Goal: Task Accomplishment & Management: Use online tool/utility

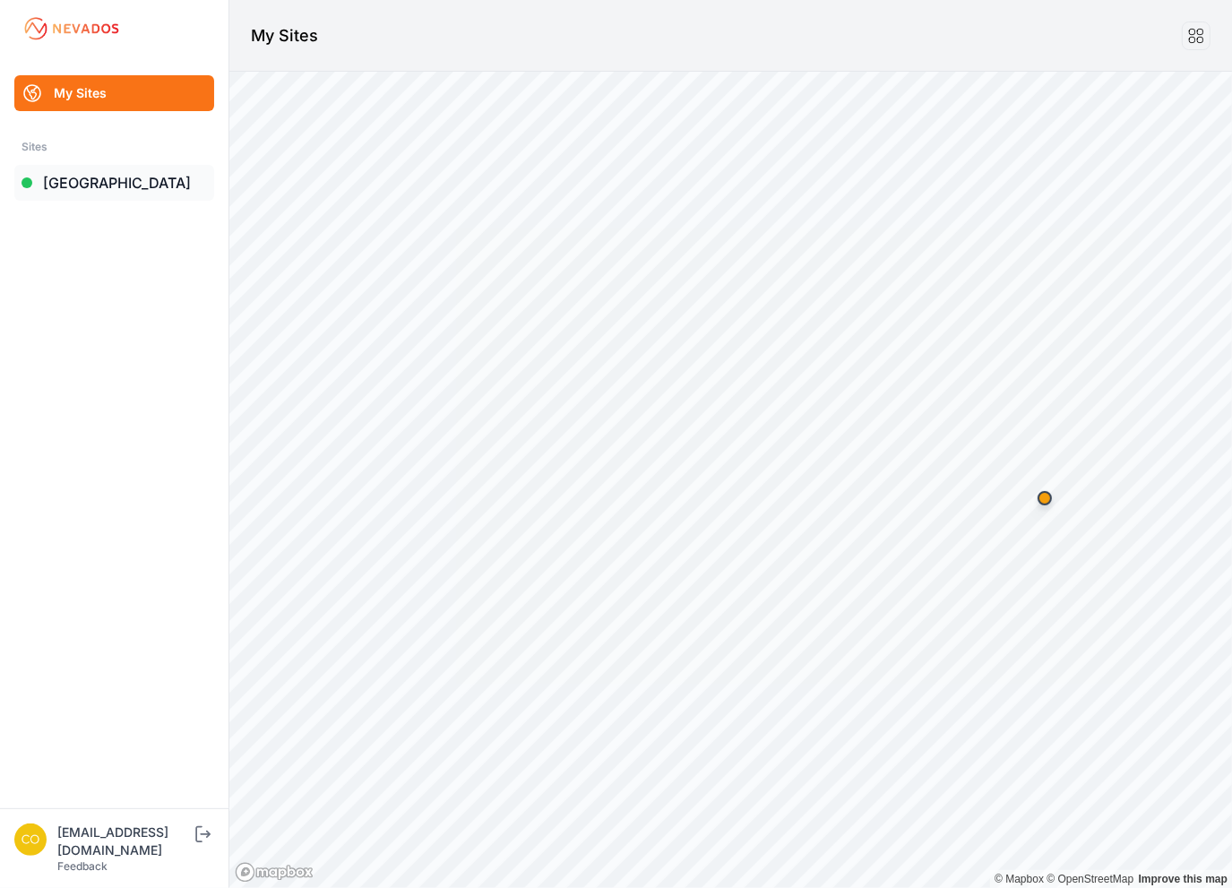
click at [136, 180] on link "[GEOGRAPHIC_DATA]" at bounding box center [114, 183] width 200 height 36
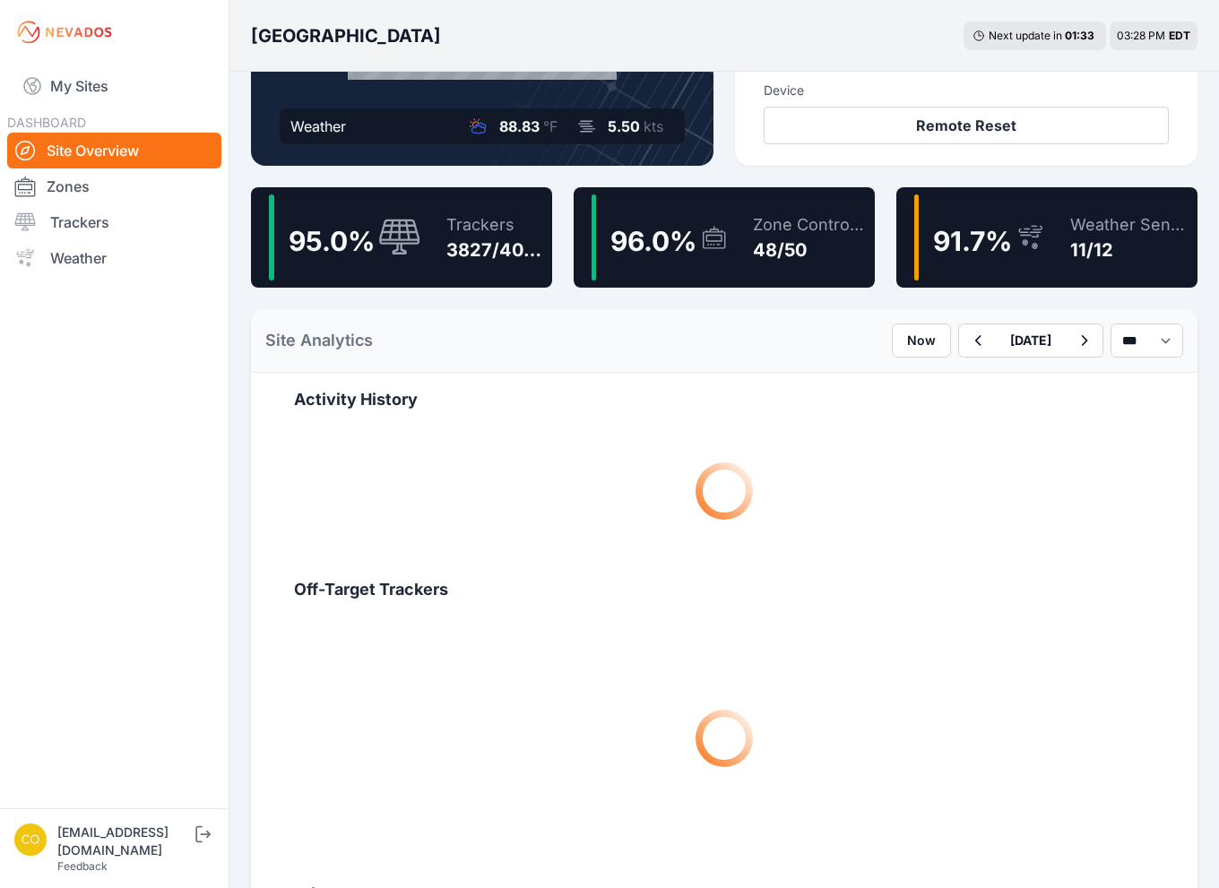
scroll to position [448, 0]
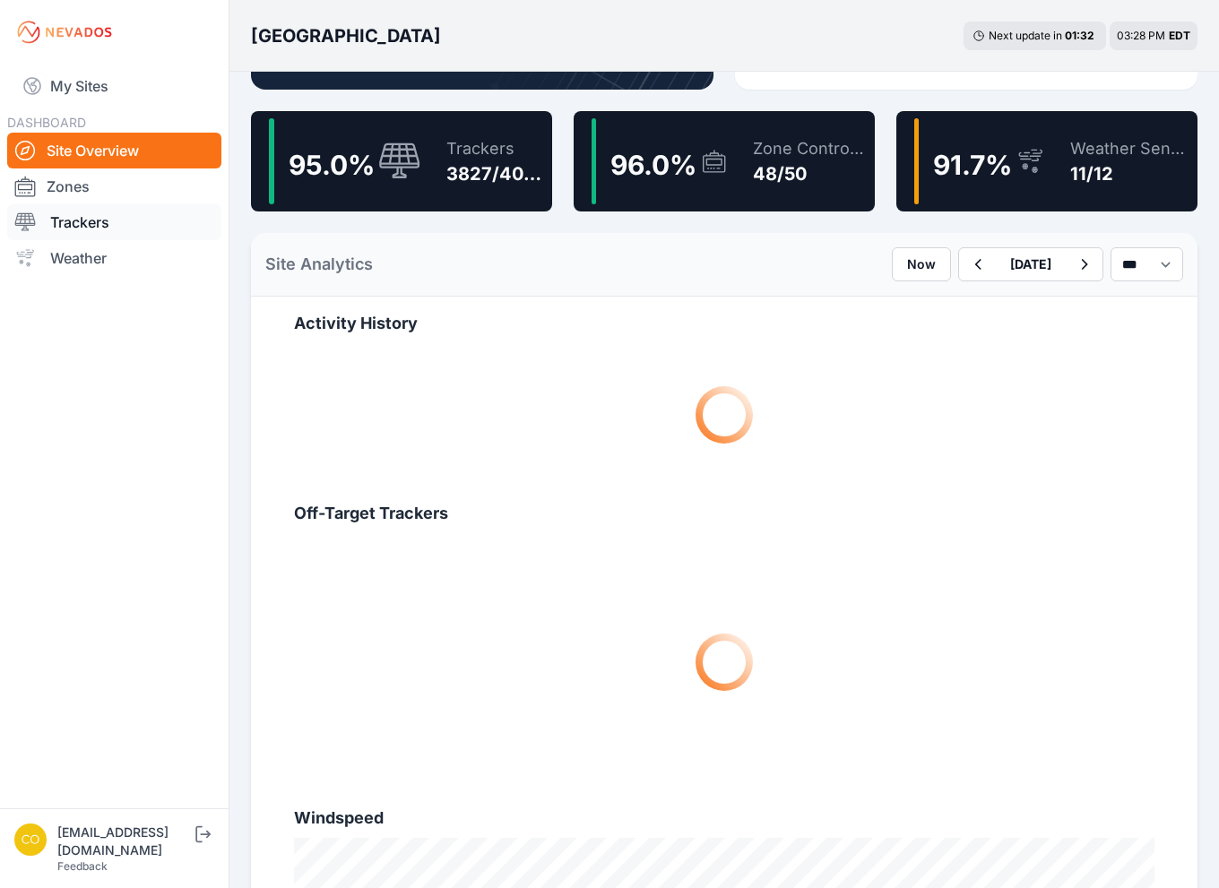
click at [127, 220] on link "Trackers" at bounding box center [114, 222] width 214 height 36
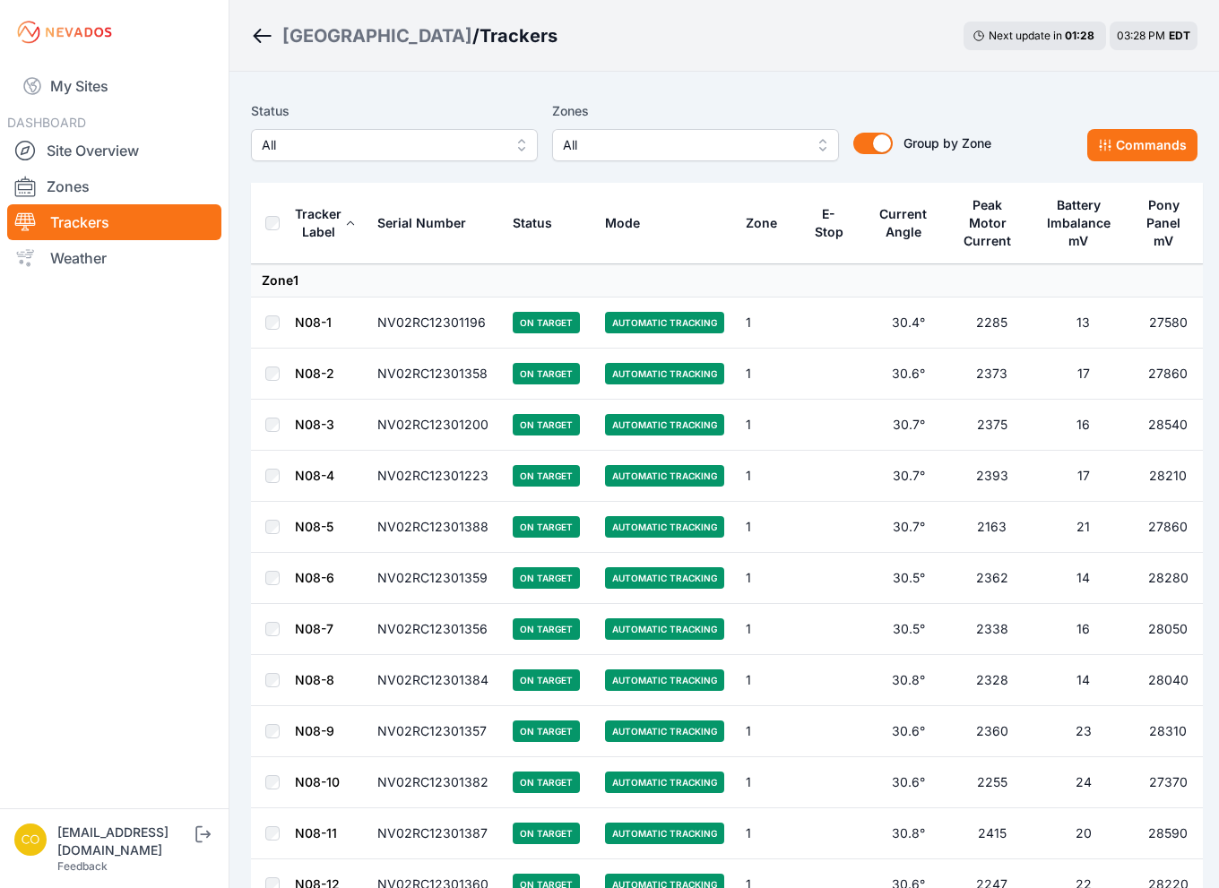
click at [687, 153] on span "All" at bounding box center [683, 145] width 240 height 22
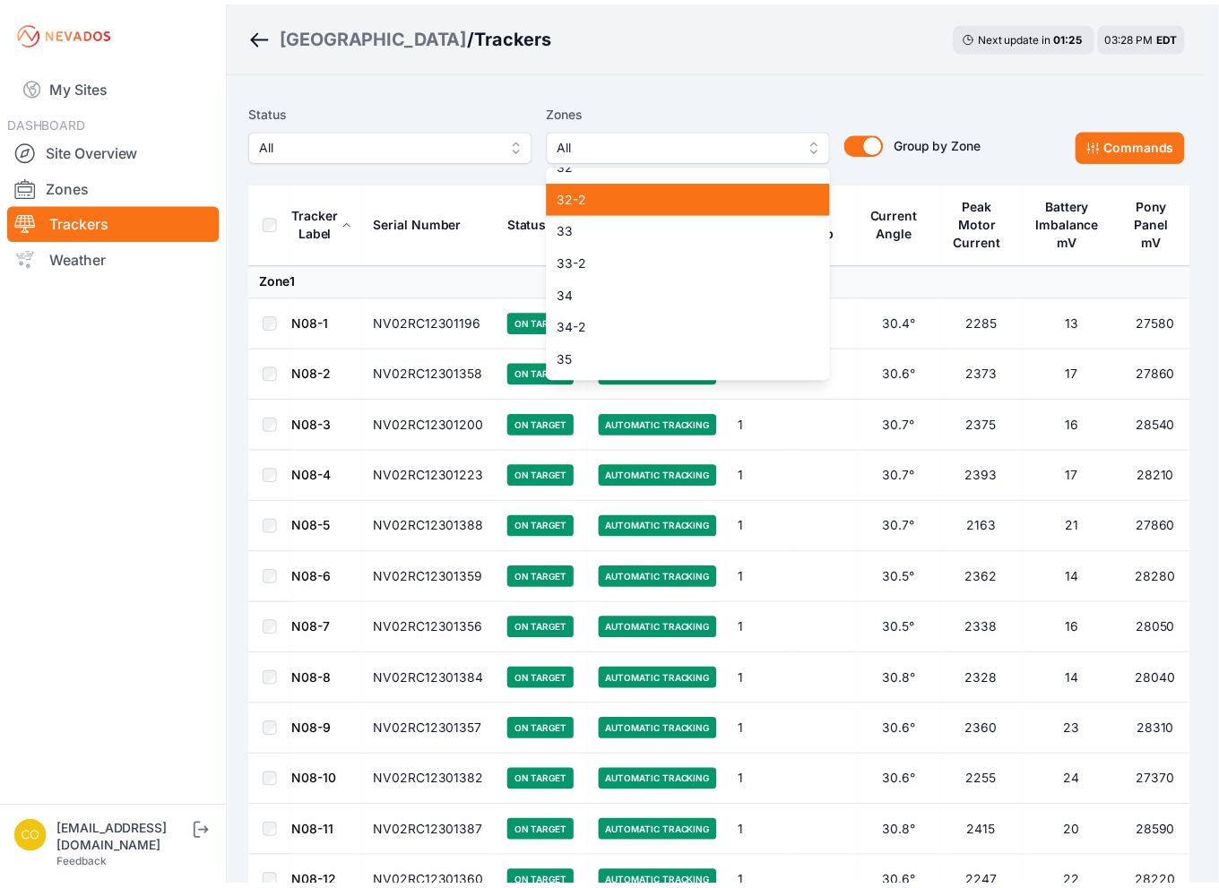
scroll to position [1165, 0]
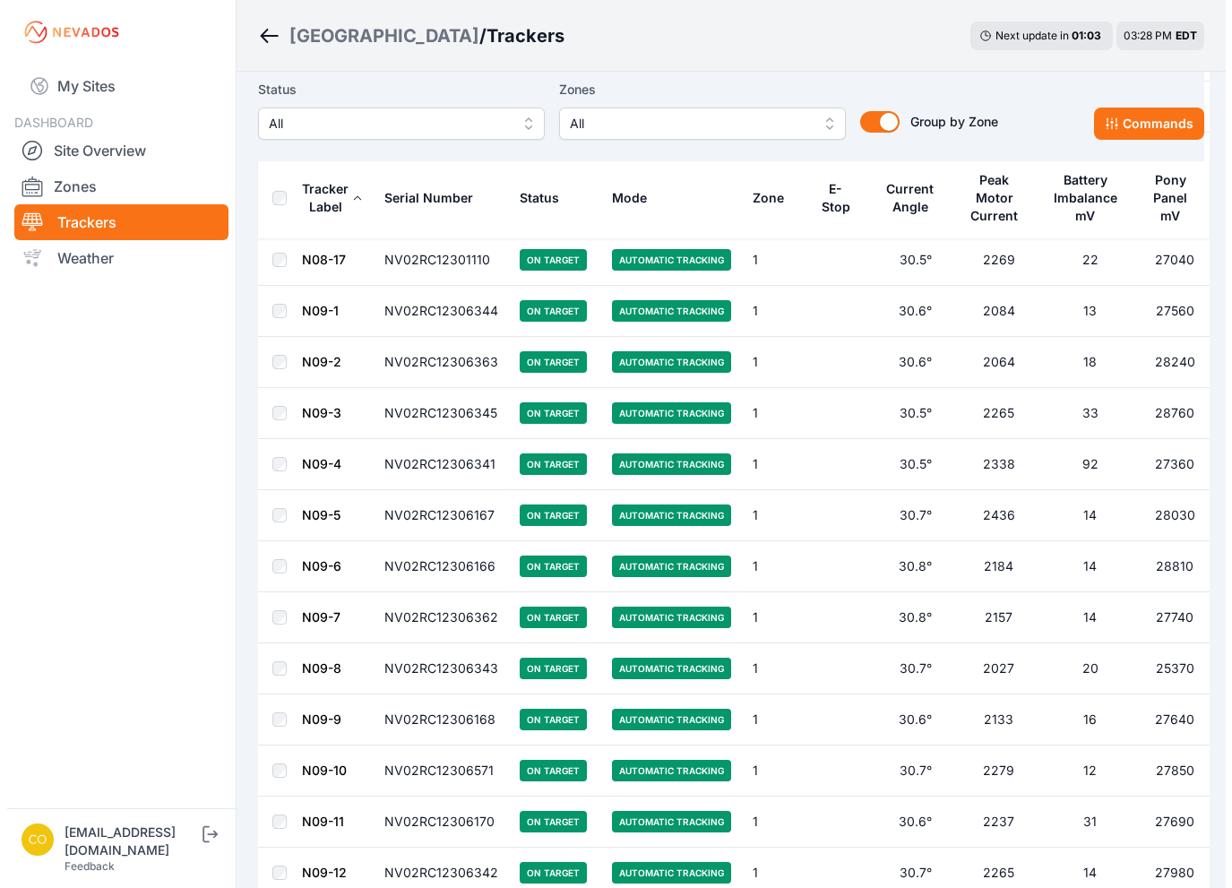
scroll to position [1255, 0]
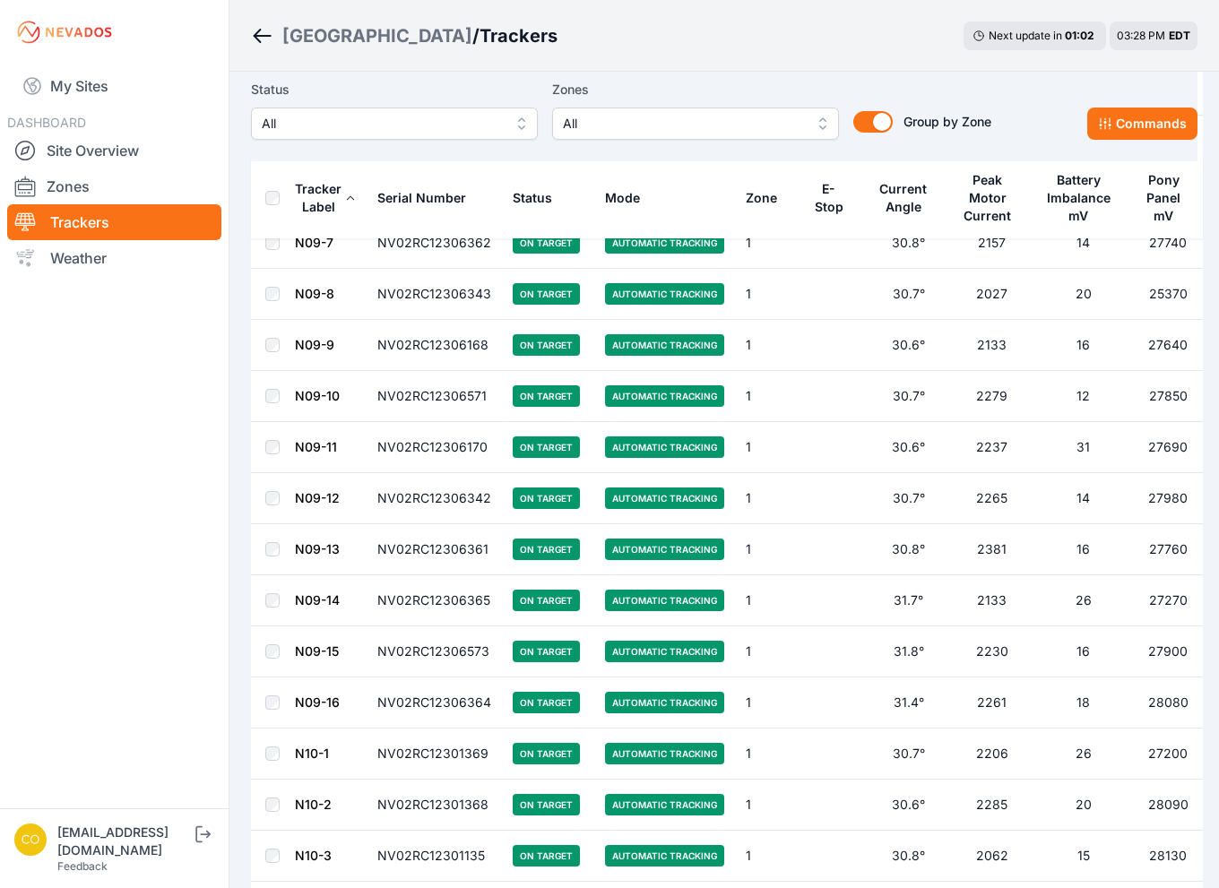
click at [702, 116] on span "All" at bounding box center [683, 124] width 240 height 22
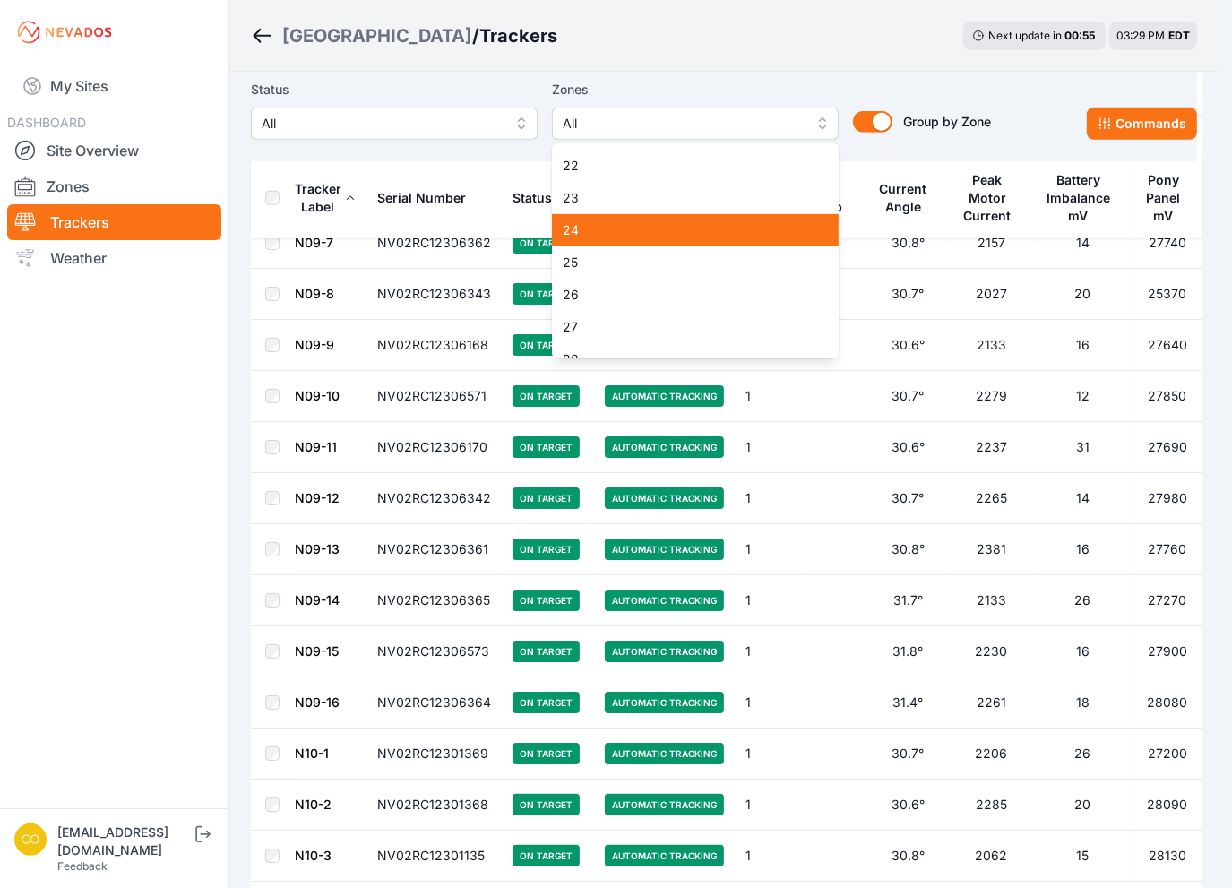
scroll to position [867, 0]
click at [631, 232] on span "27" at bounding box center [685, 231] width 244 height 18
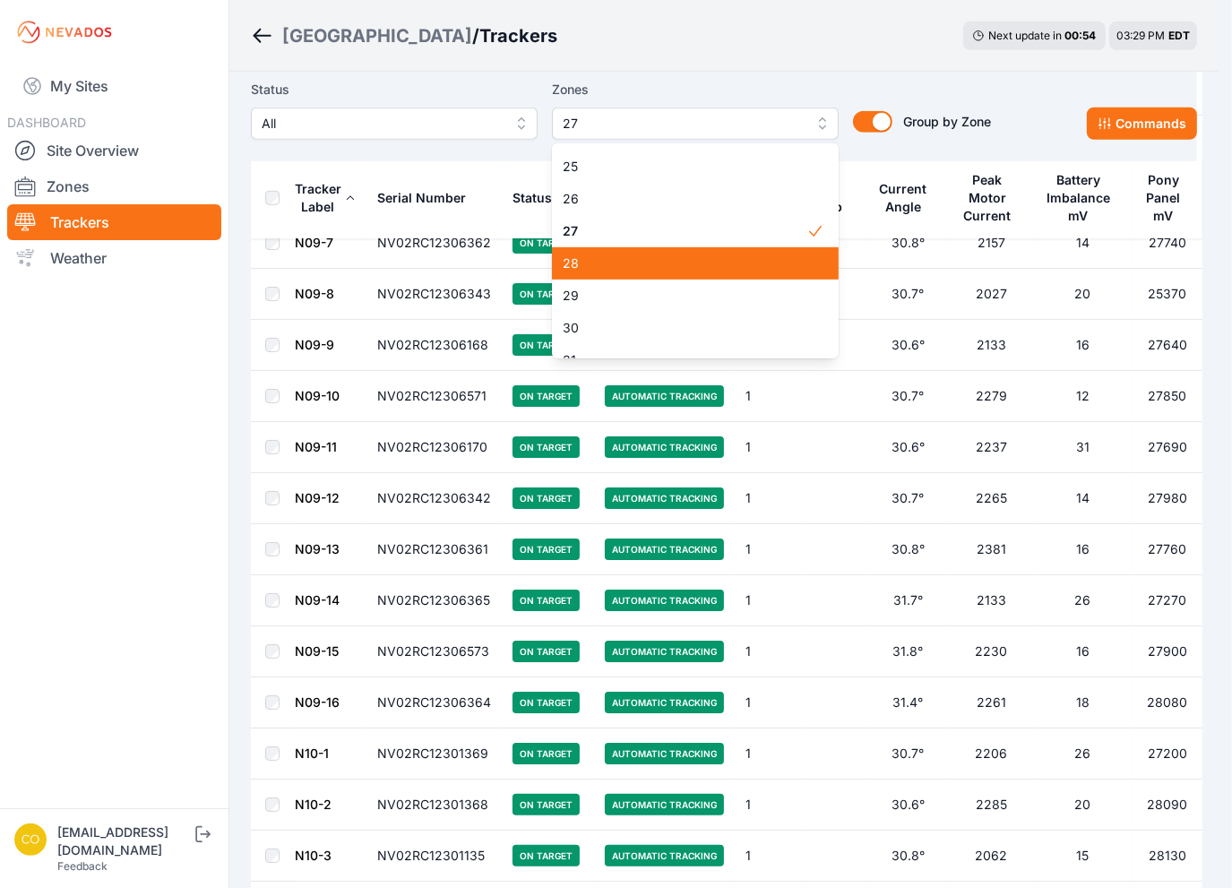
click at [631, 269] on span "28" at bounding box center [685, 264] width 244 height 18
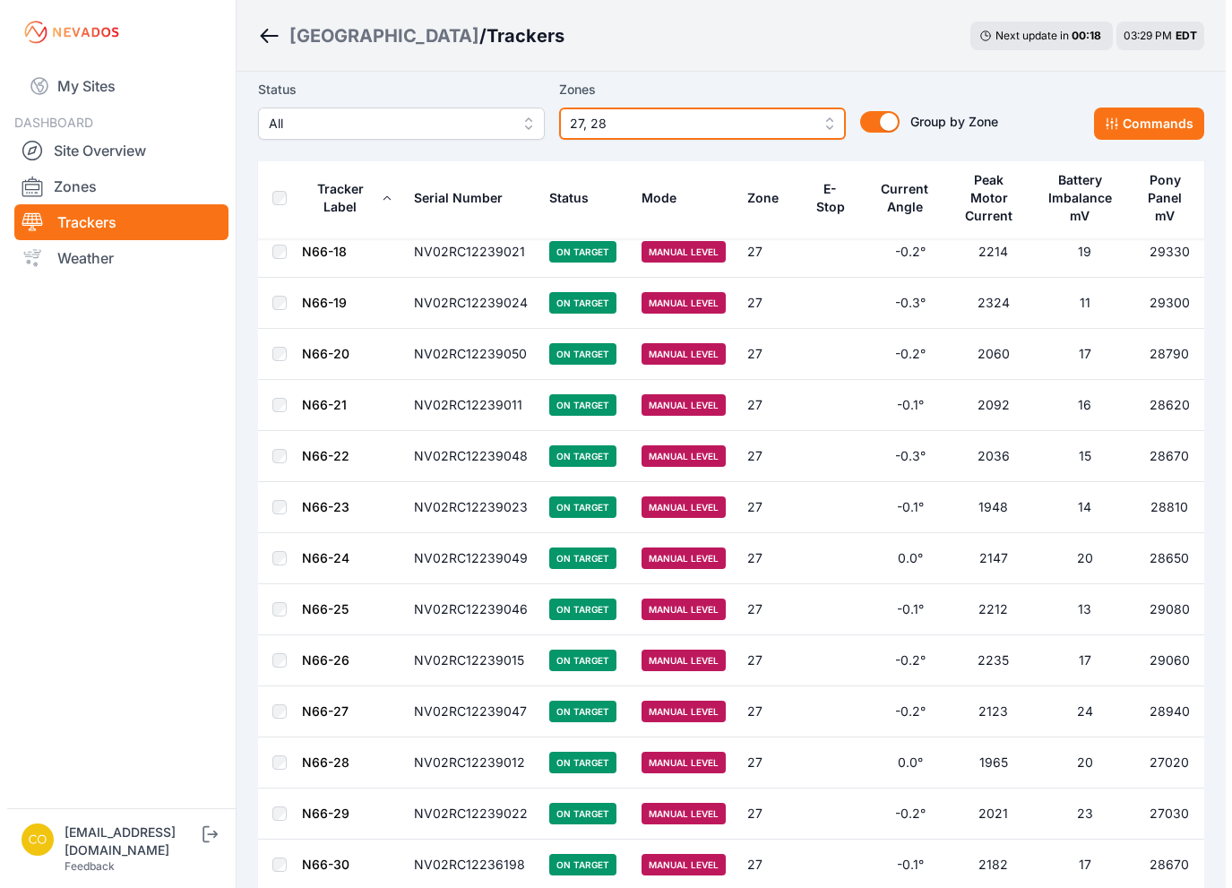
scroll to position [896, 0]
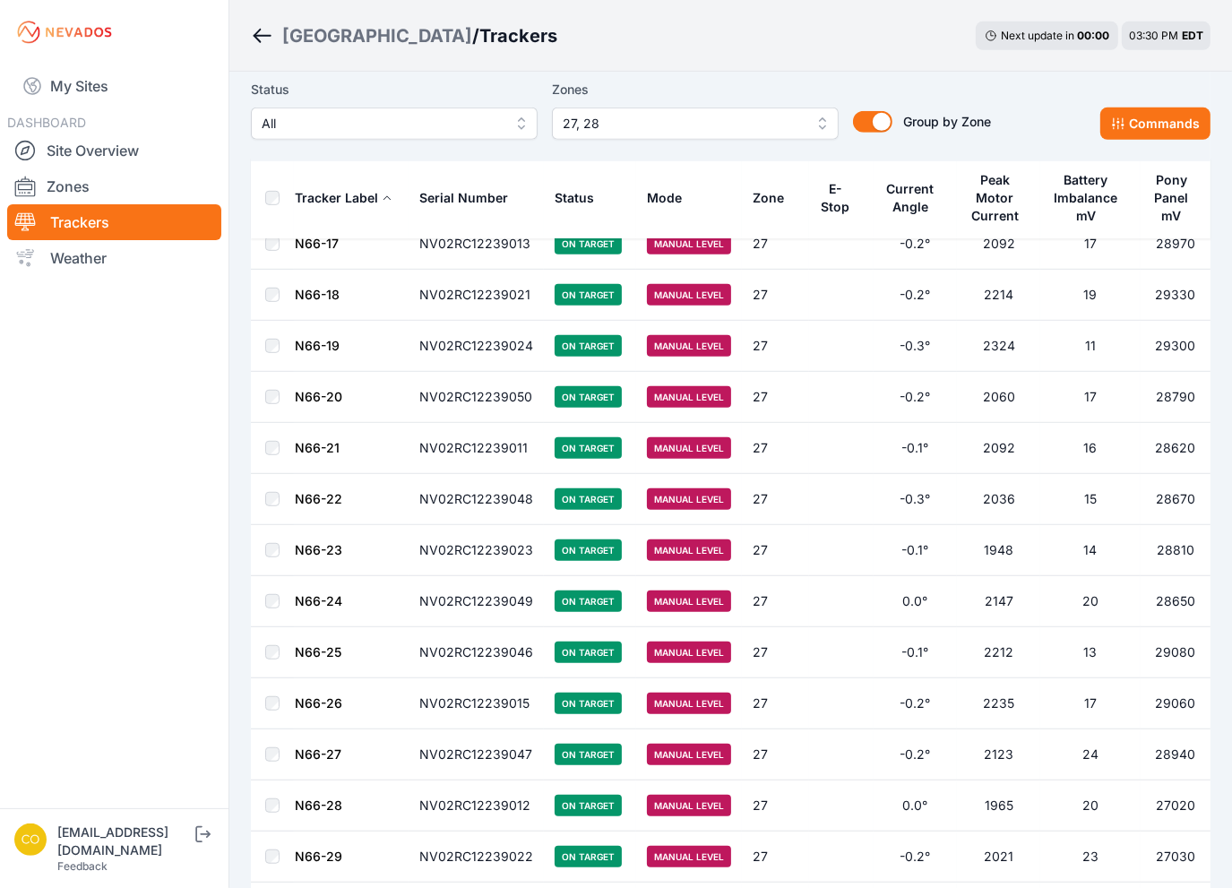
click at [366, 129] on span "All" at bounding box center [382, 124] width 240 height 22
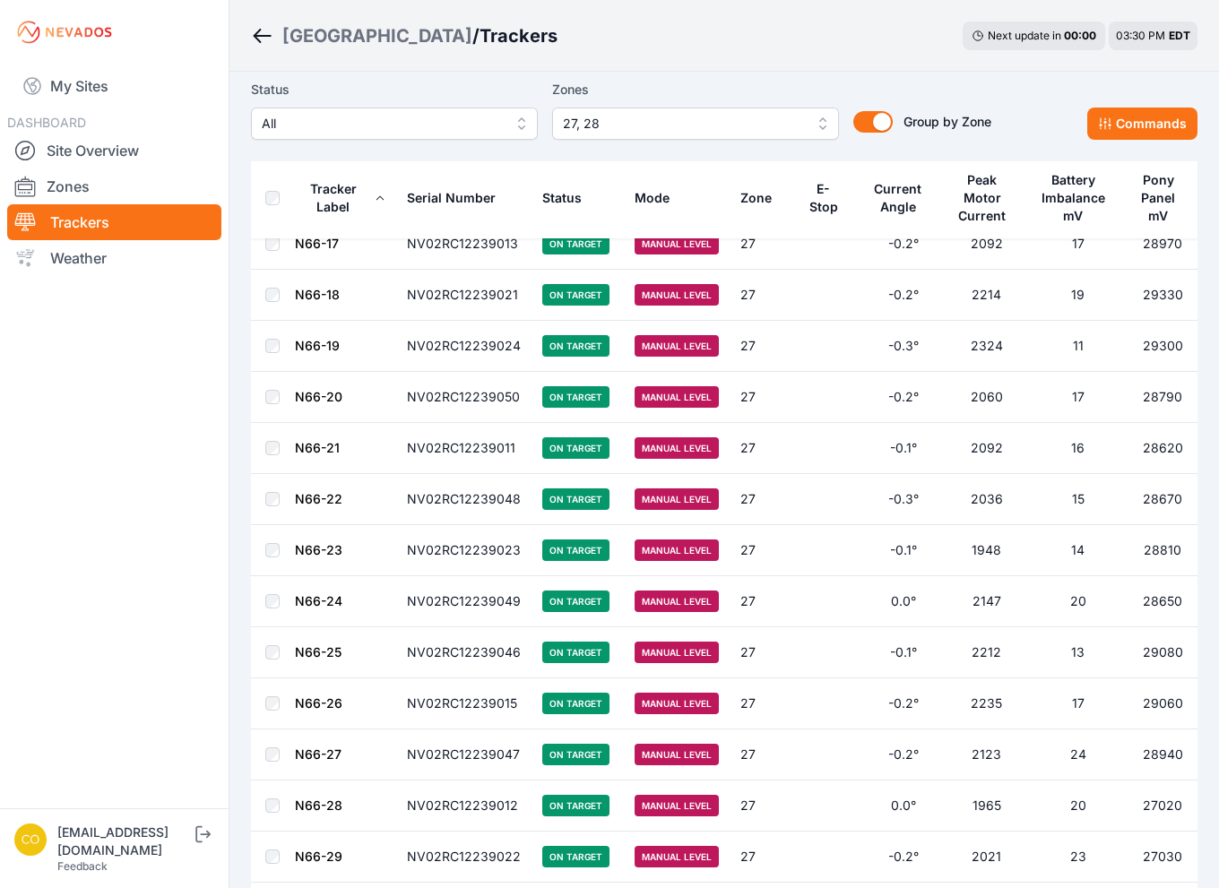
click at [589, 122] on span "27, 28" at bounding box center [683, 124] width 240 height 22
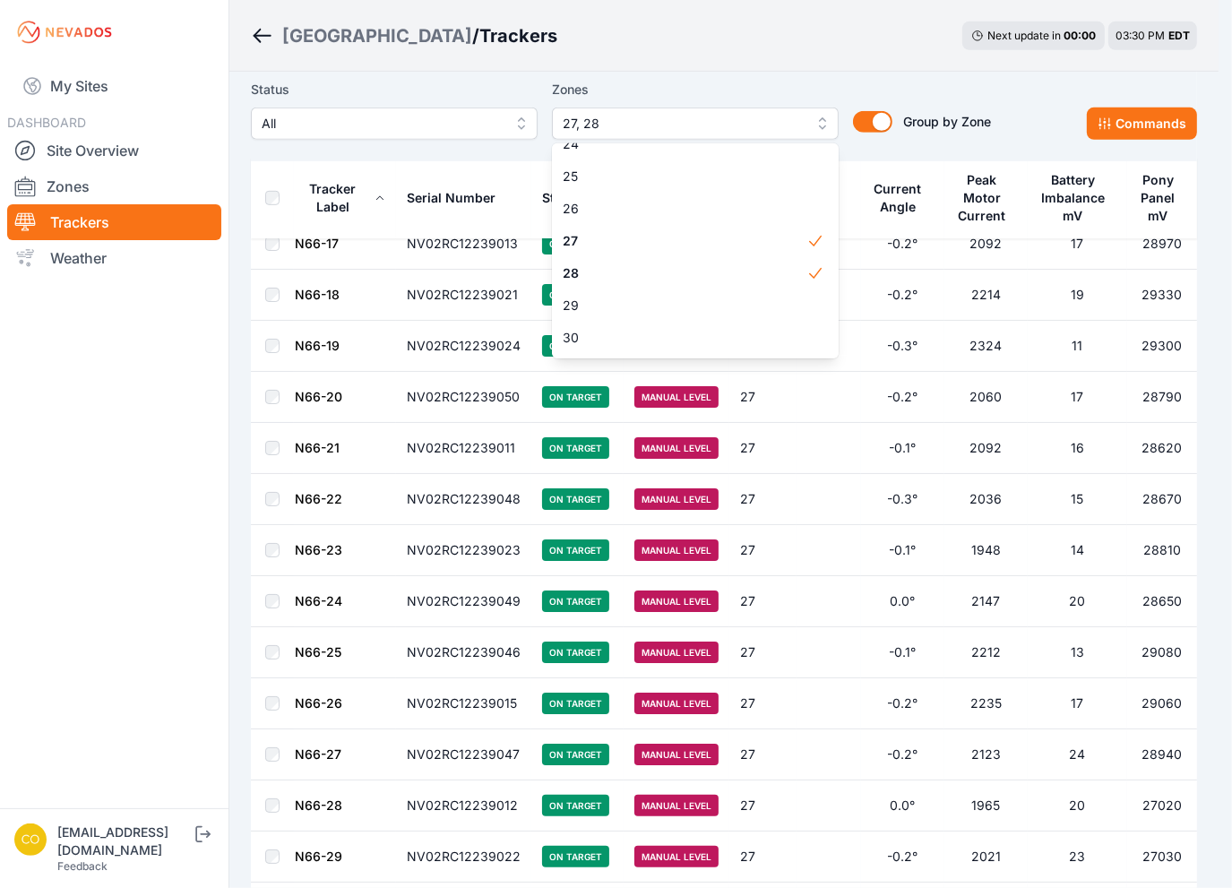
scroll to position [867, 0]
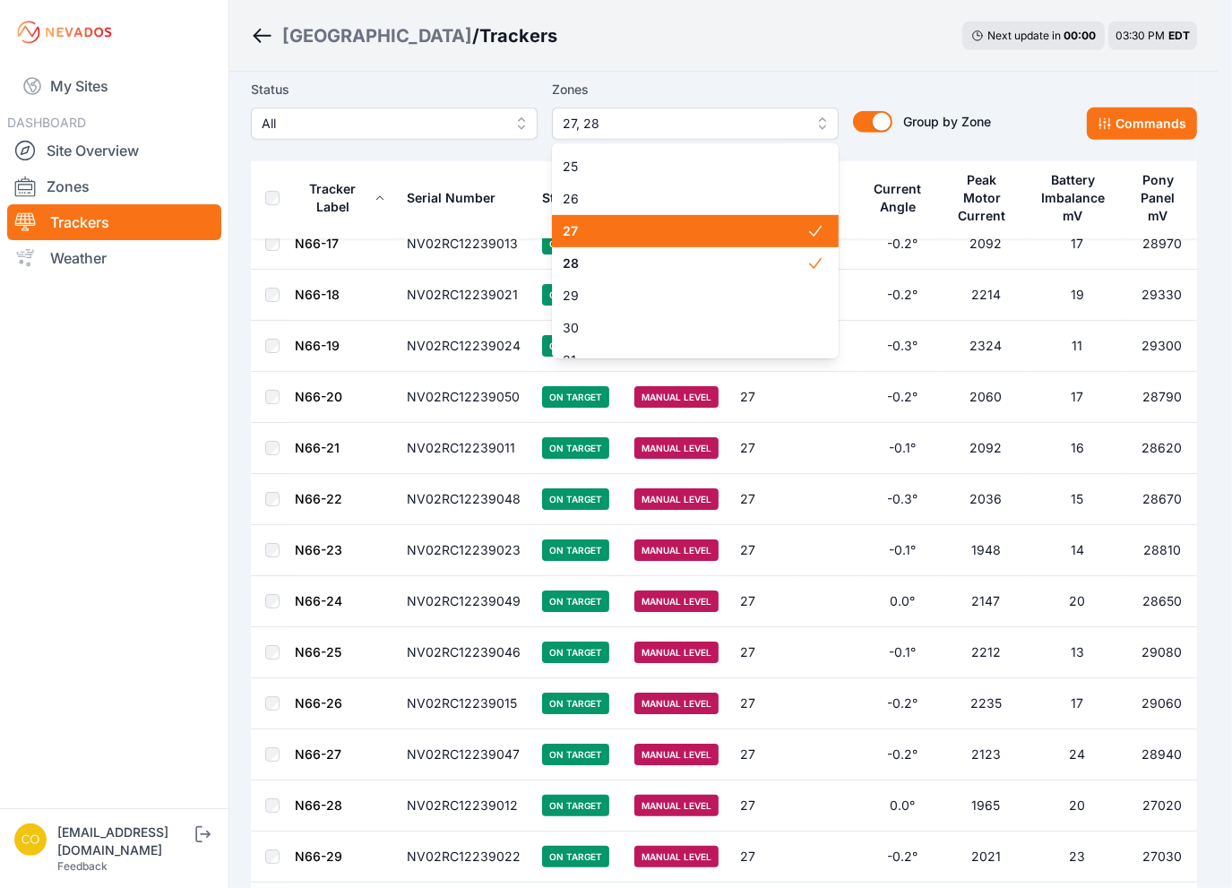
click at [613, 218] on div "27" at bounding box center [695, 231] width 287 height 32
click at [611, 261] on span "28" at bounding box center [685, 264] width 244 height 18
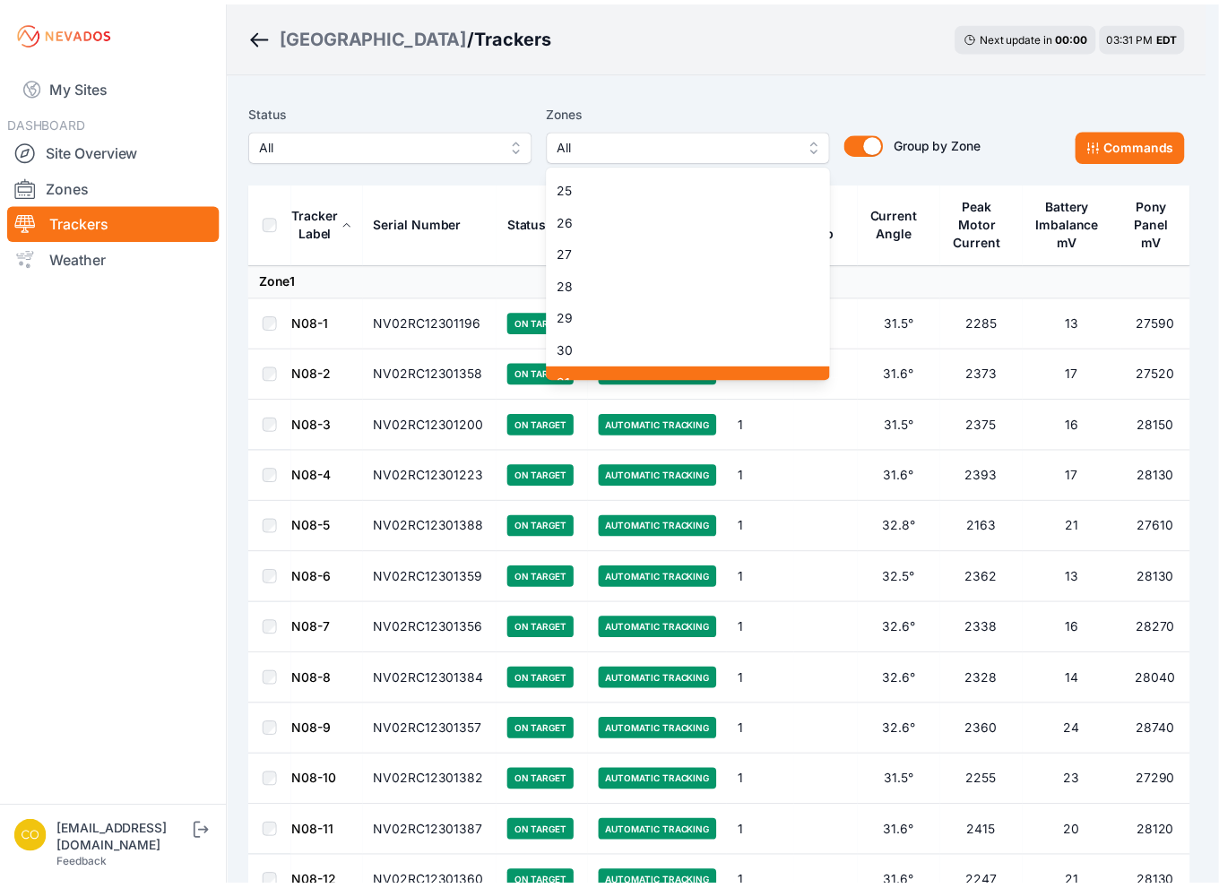
scroll to position [957, 0]
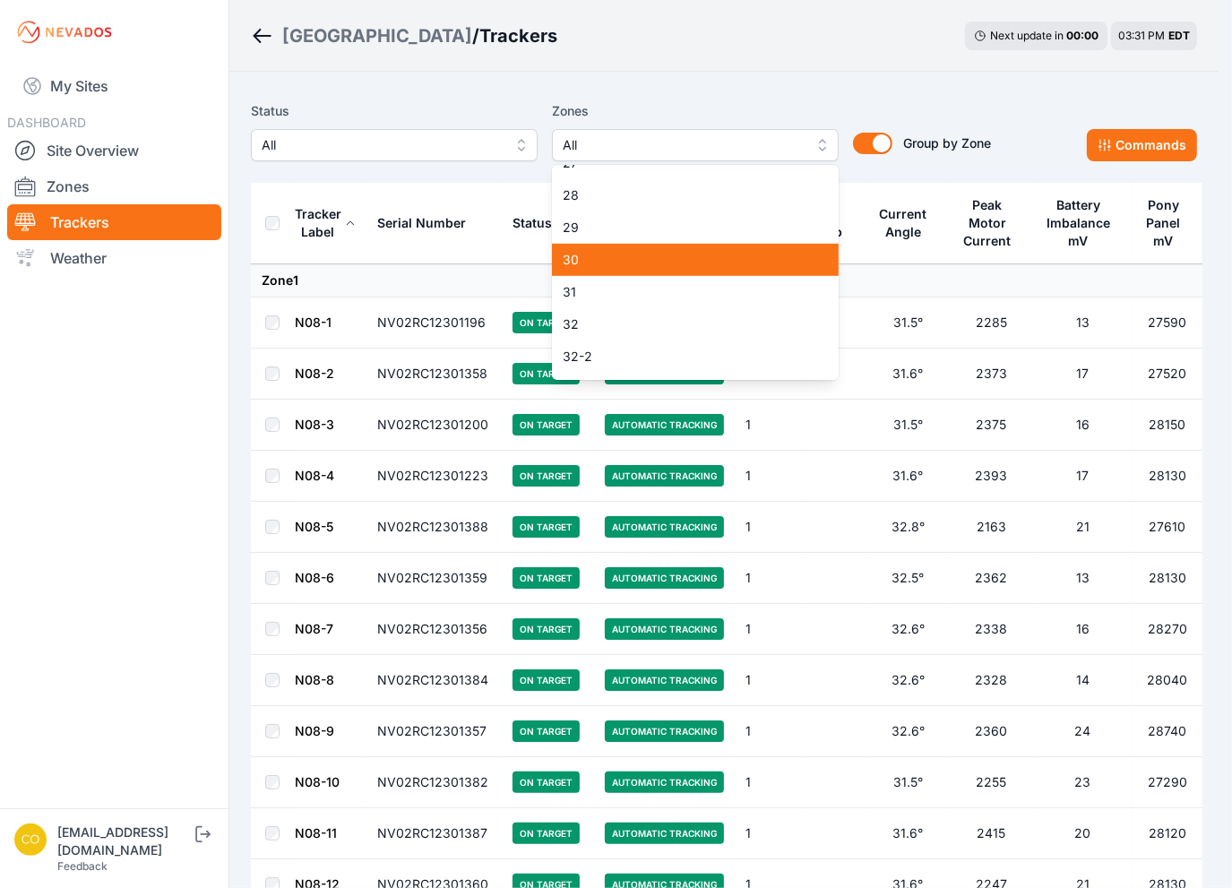
click at [596, 268] on span "30" at bounding box center [685, 260] width 244 height 18
click at [589, 297] on span "31" at bounding box center [685, 292] width 244 height 18
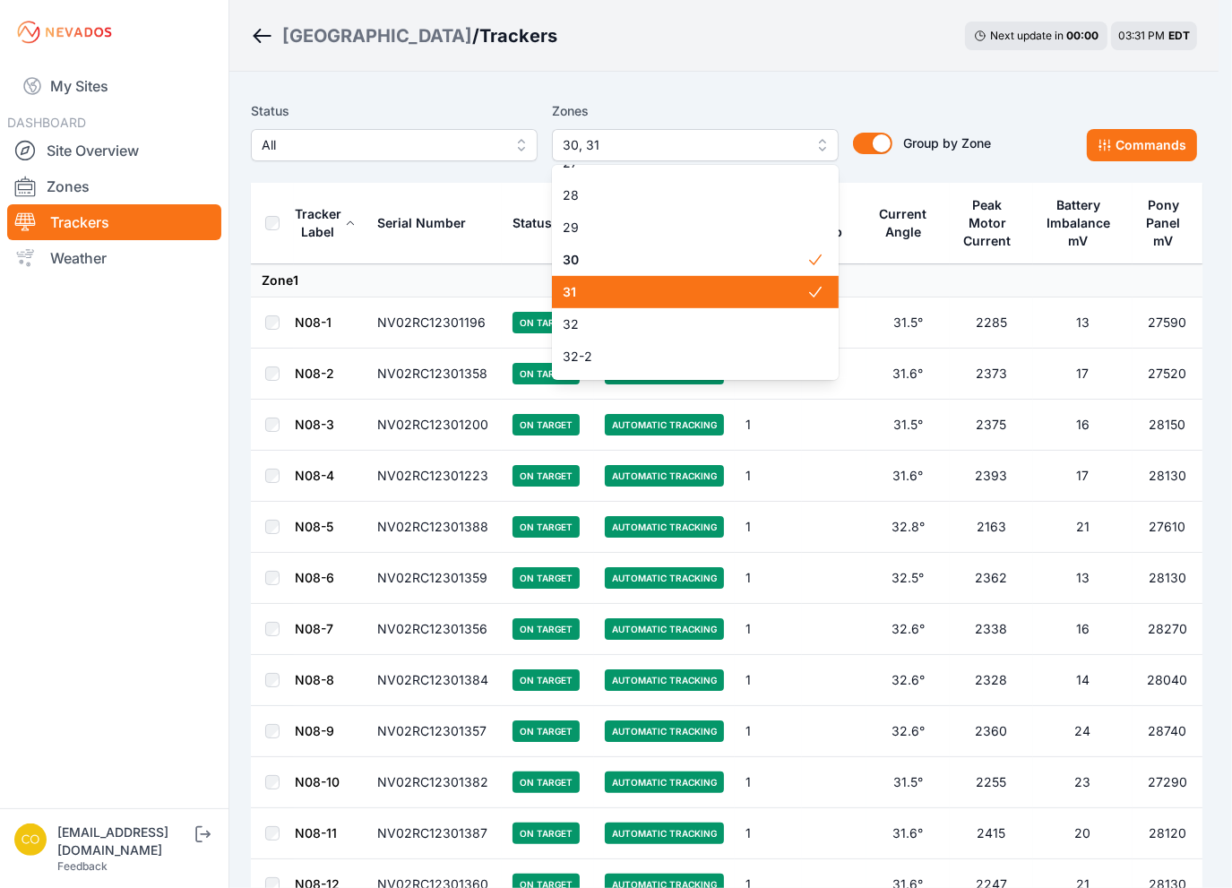
click at [579, 326] on span "32" at bounding box center [685, 324] width 244 height 18
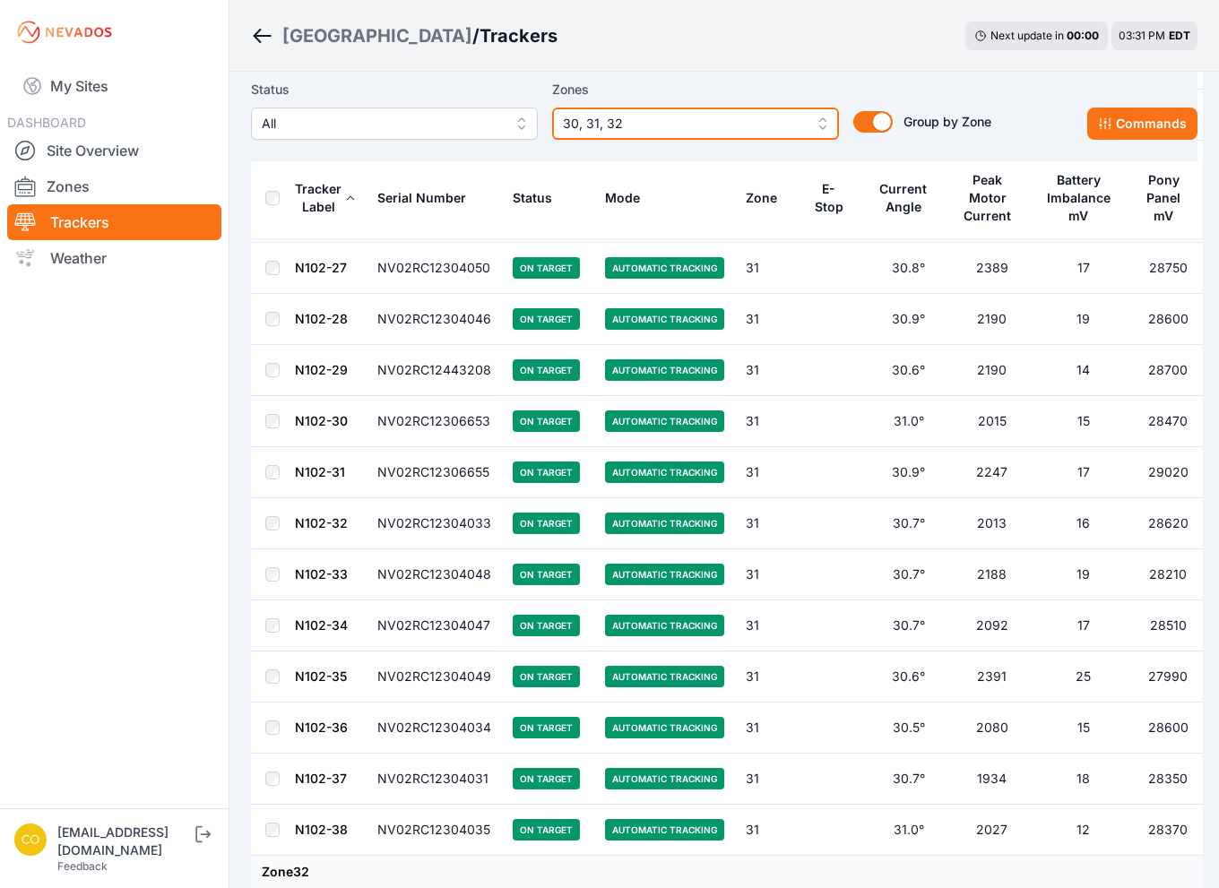
scroll to position [9860, 0]
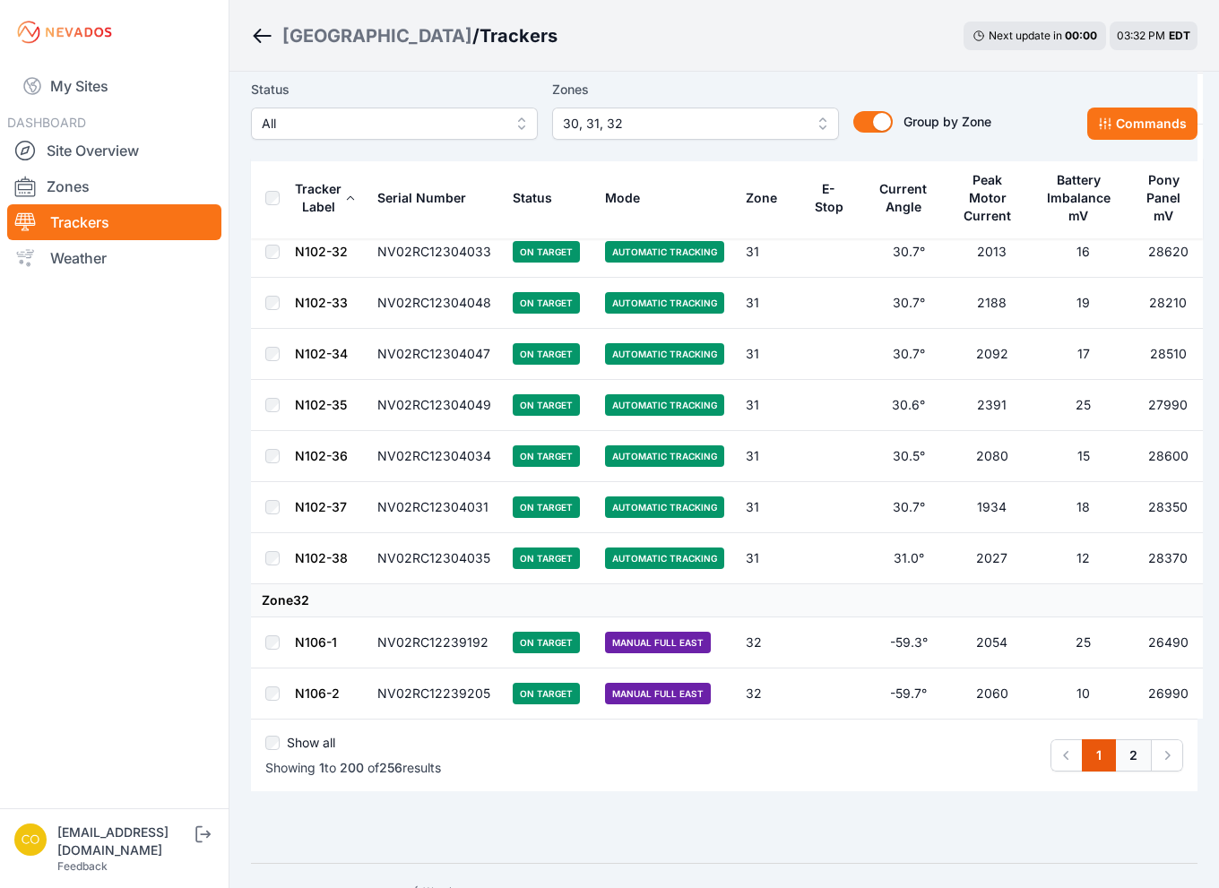
click at [1142, 739] on link "2" at bounding box center [1133, 755] width 37 height 32
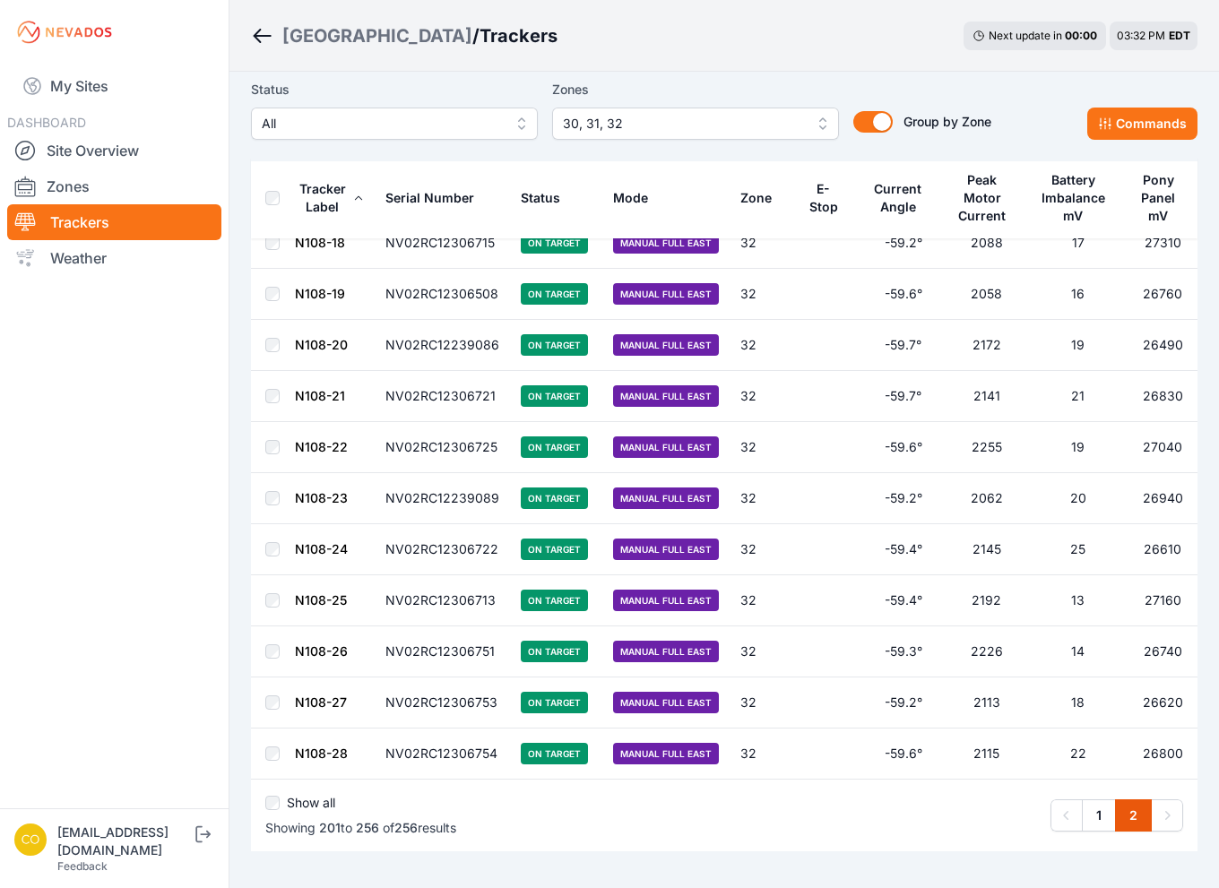
scroll to position [2464, 0]
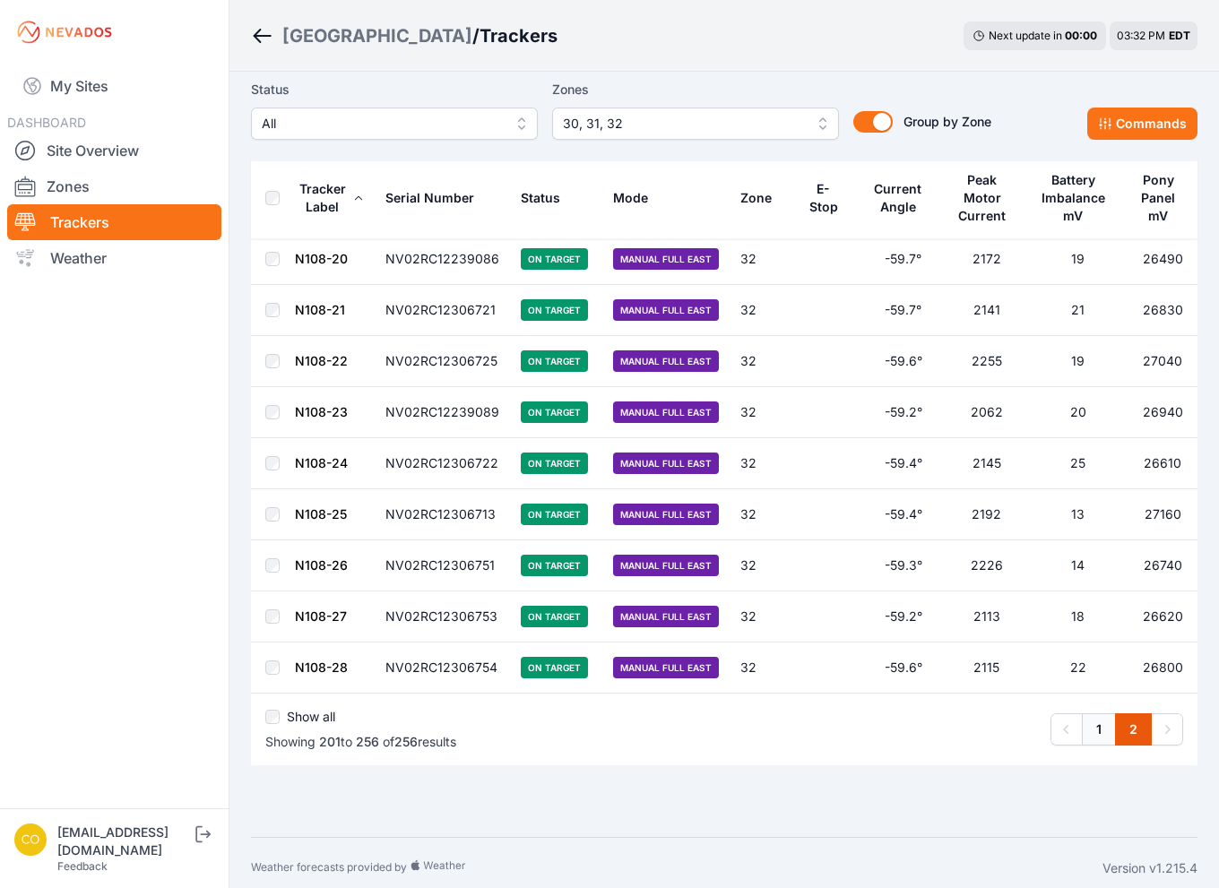
click at [1092, 722] on link "1" at bounding box center [1099, 729] width 34 height 32
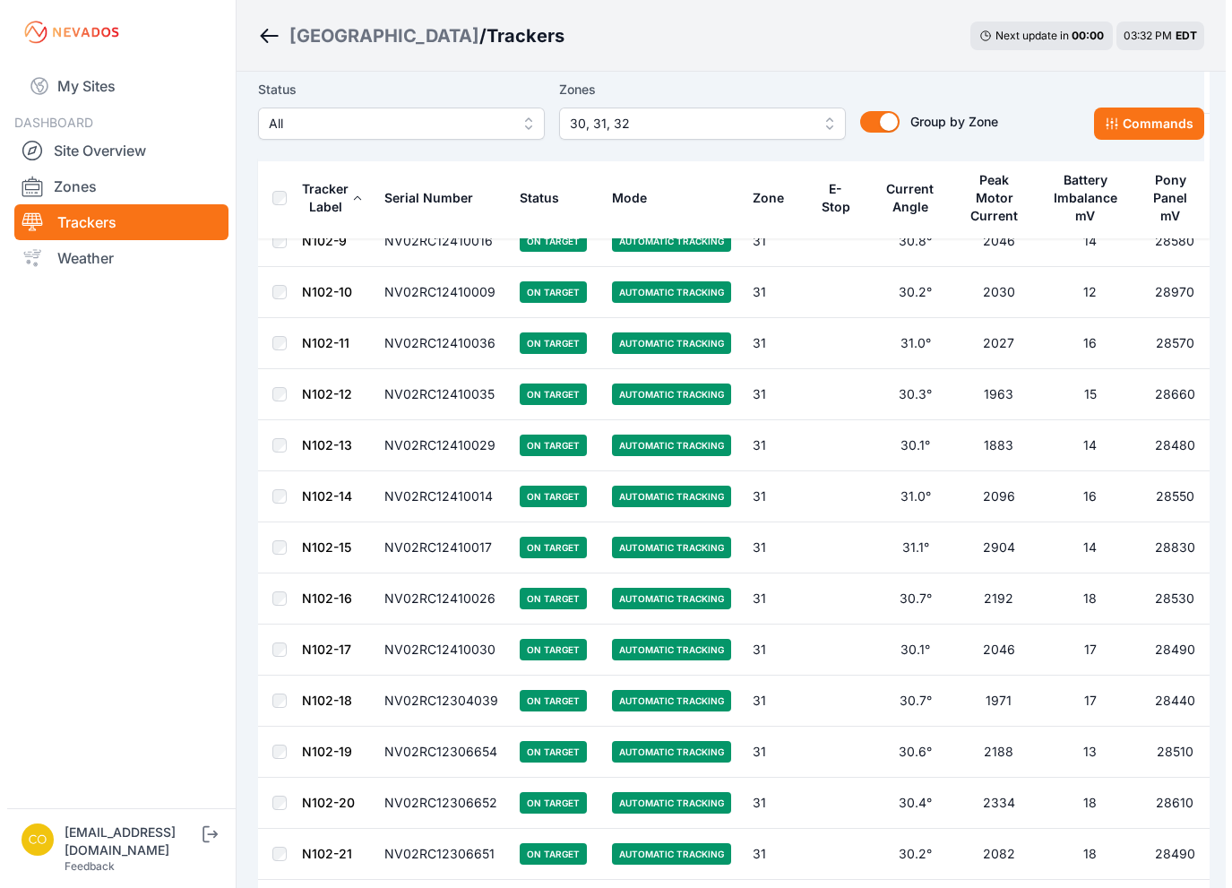
scroll to position [8695, 0]
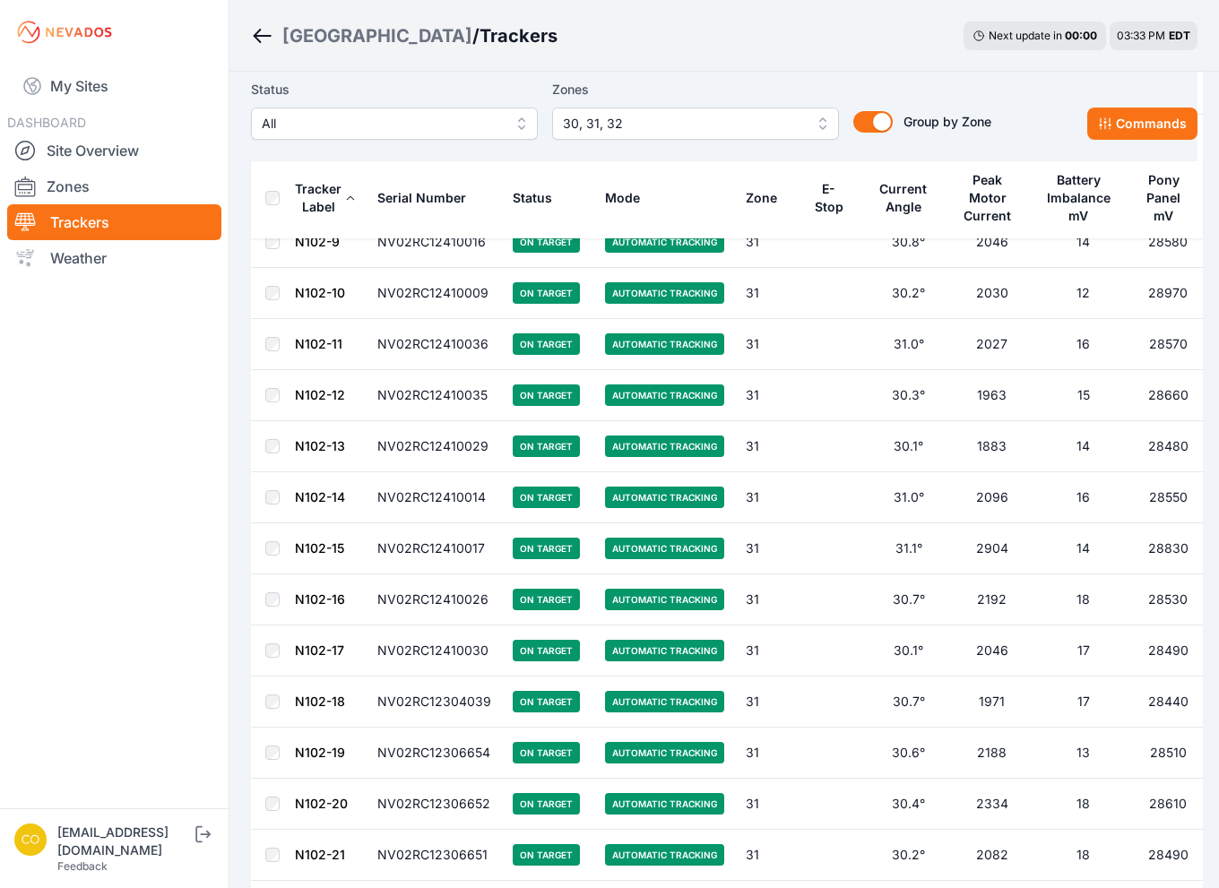
click at [757, 125] on span "30, 31, 32" at bounding box center [683, 124] width 240 height 22
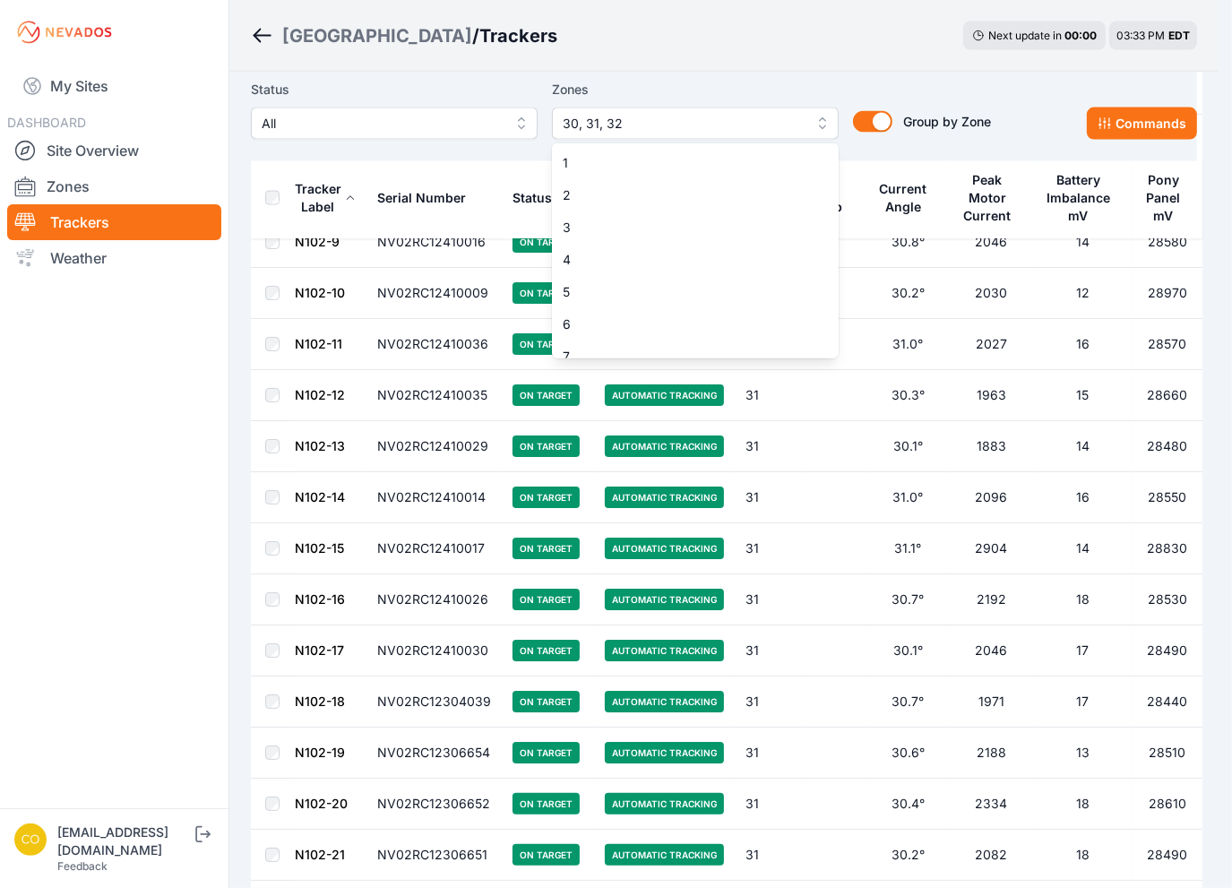
scroll to position [853, 0]
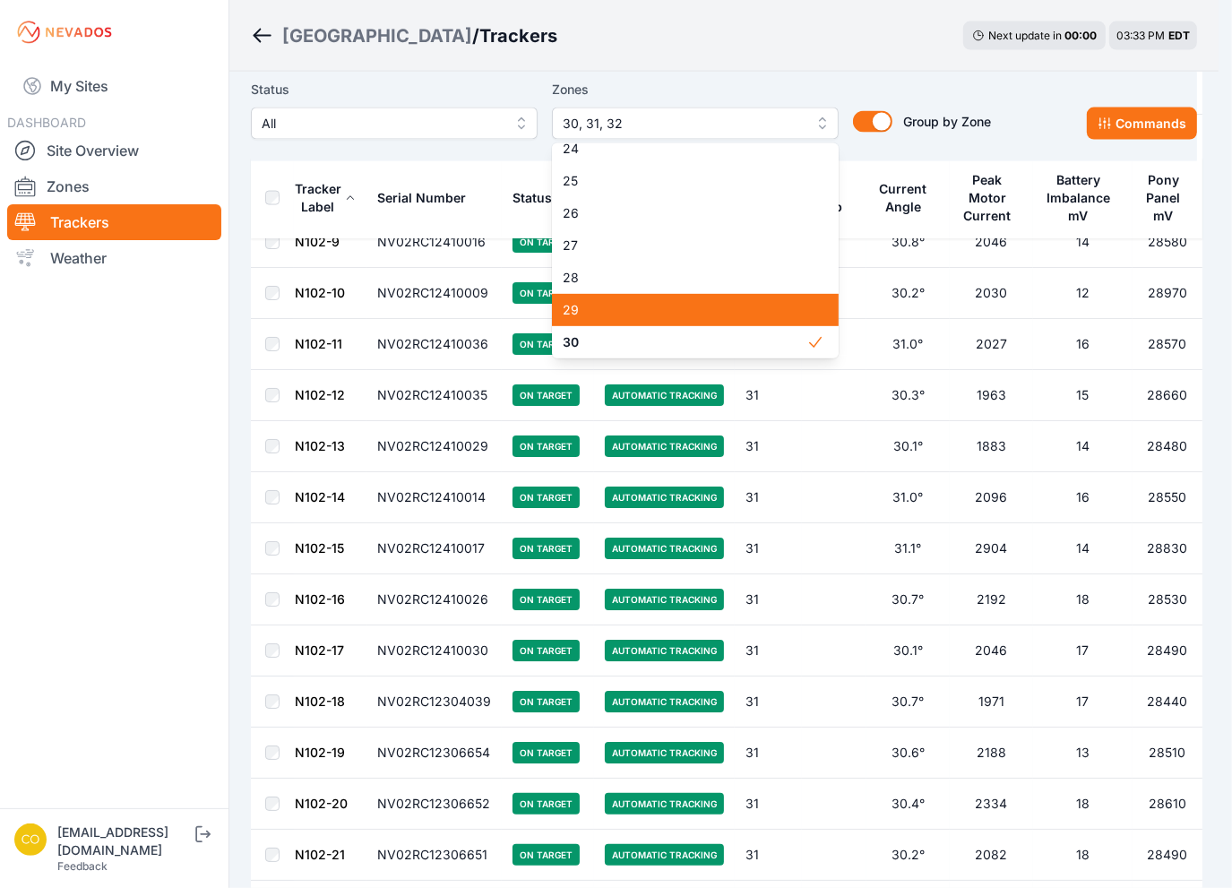
click at [670, 308] on span "29" at bounding box center [685, 310] width 244 height 18
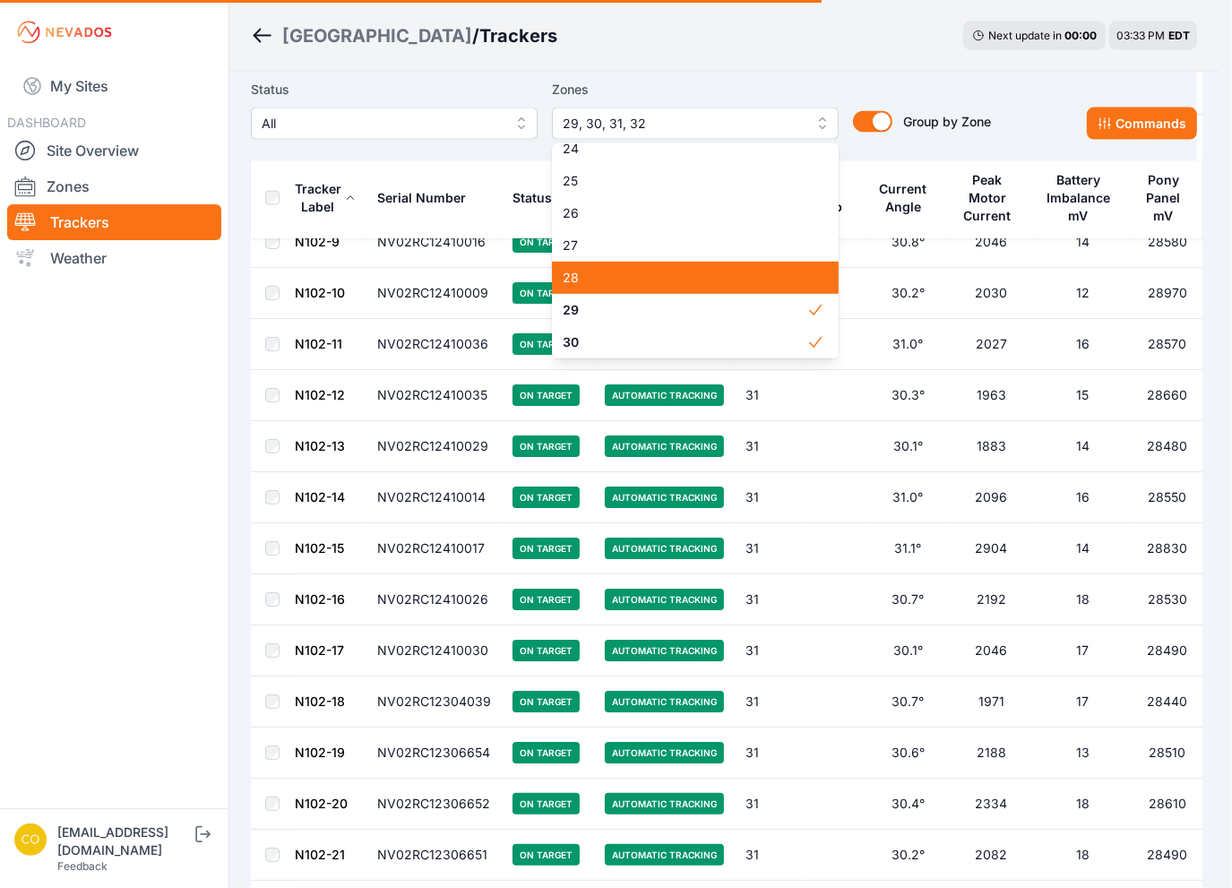
click at [661, 273] on span "28" at bounding box center [685, 278] width 244 height 18
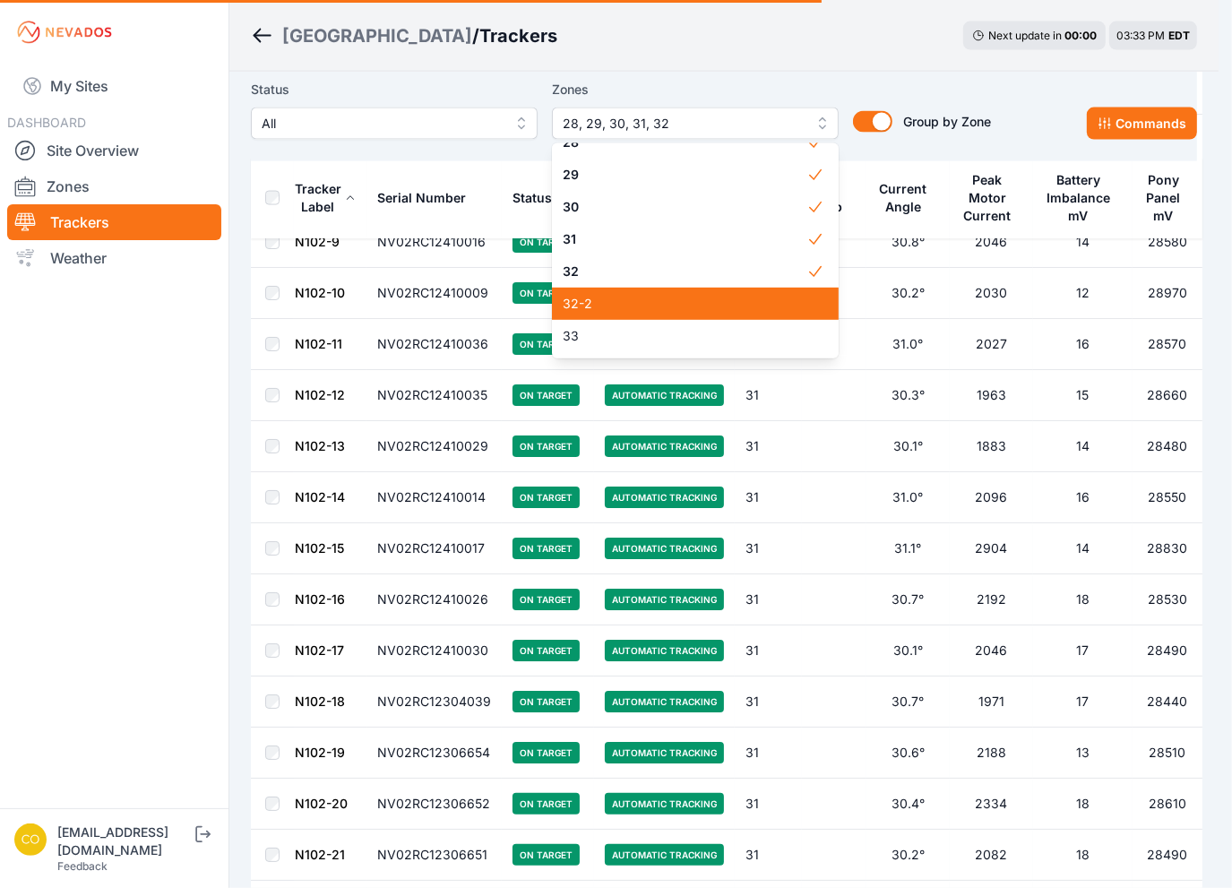
scroll to position [1032, 0]
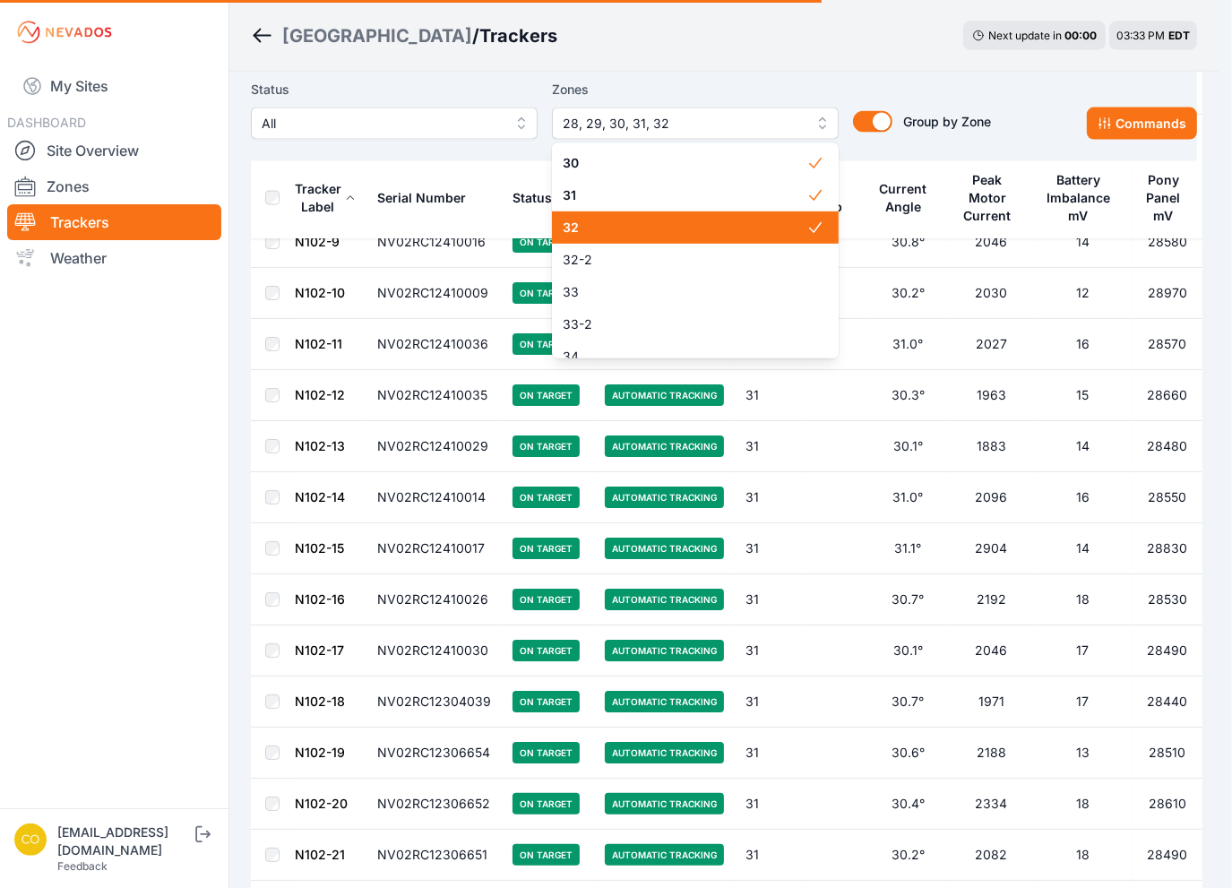
click at [648, 224] on span "32" at bounding box center [685, 228] width 244 height 18
click at [643, 172] on span "30" at bounding box center [685, 163] width 244 height 18
click at [585, 204] on span "31" at bounding box center [685, 195] width 244 height 18
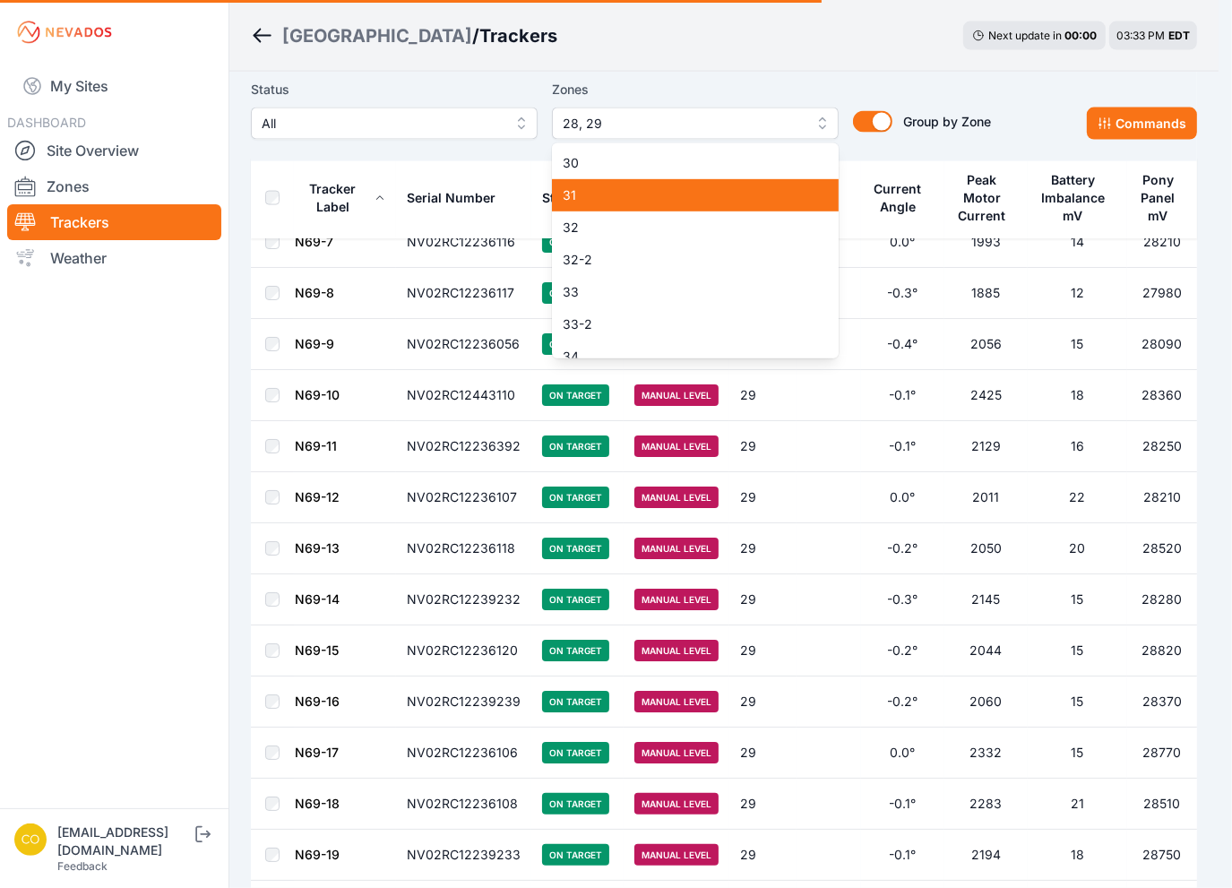
scroll to position [0, 0]
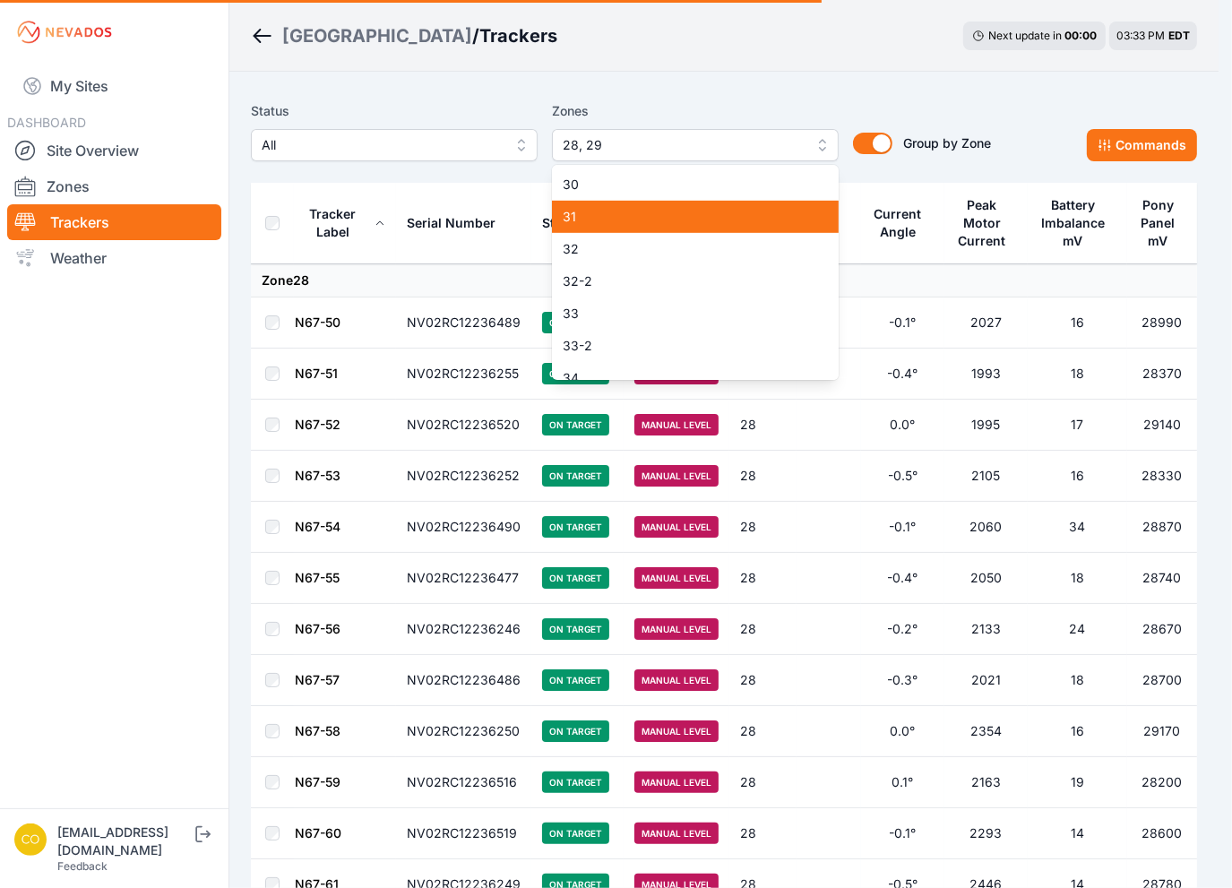
click at [586, 197] on div "30" at bounding box center [695, 184] width 287 height 32
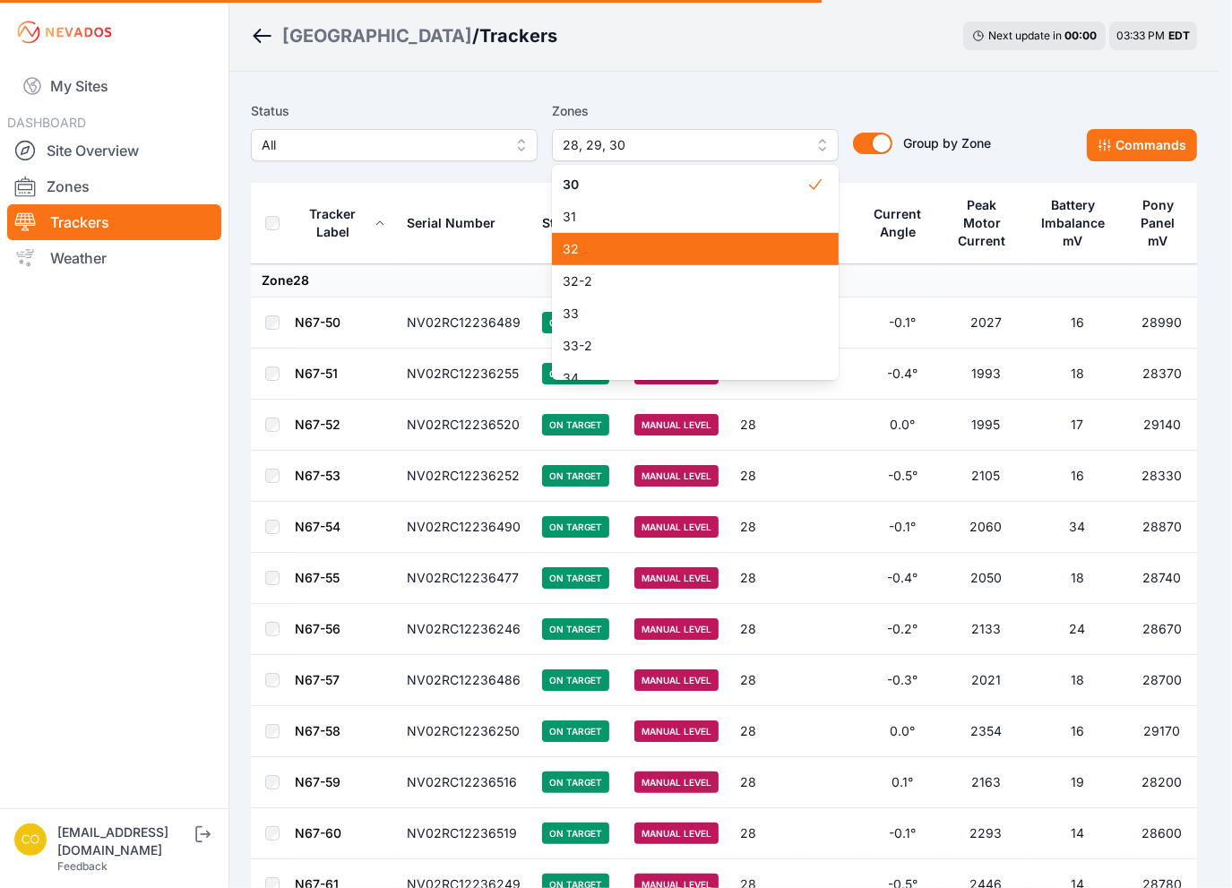
scroll to position [674, 0]
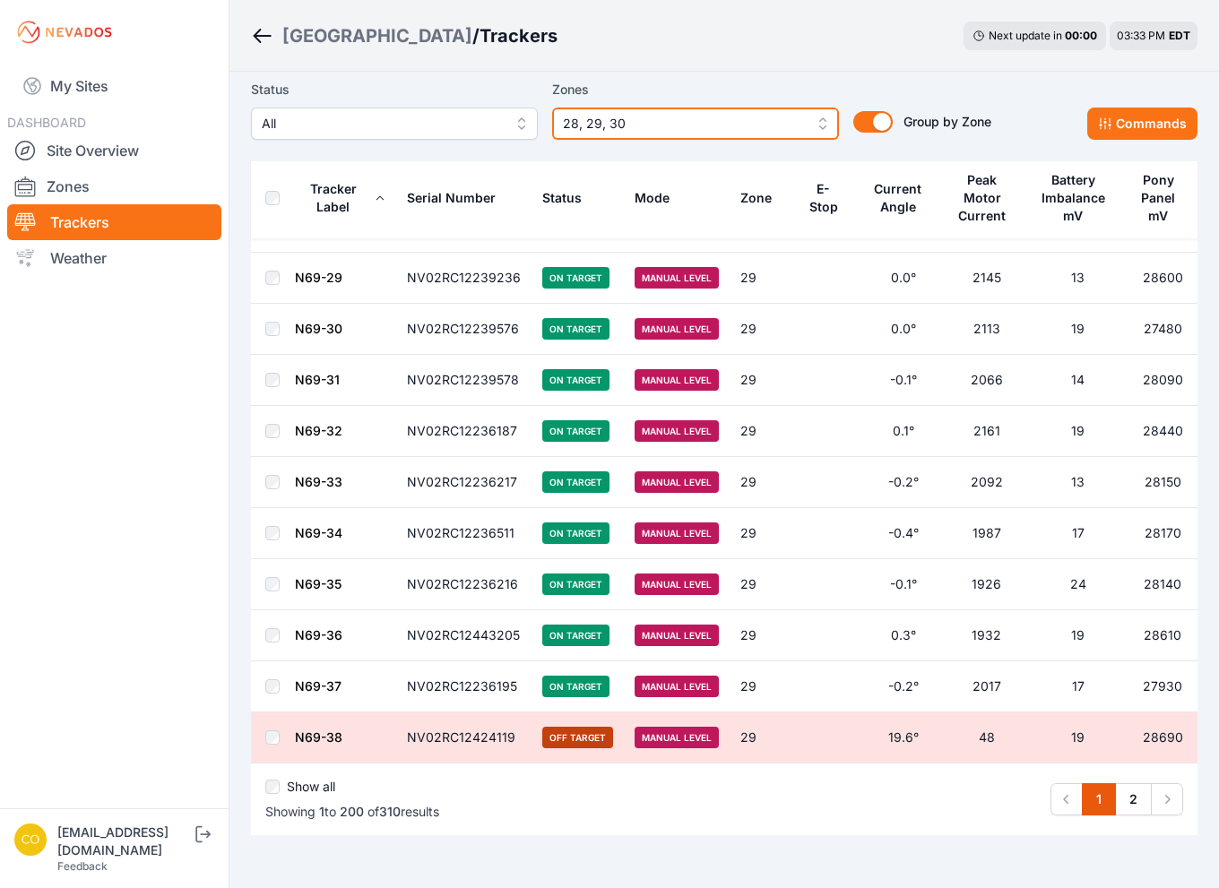
scroll to position [9827, 0]
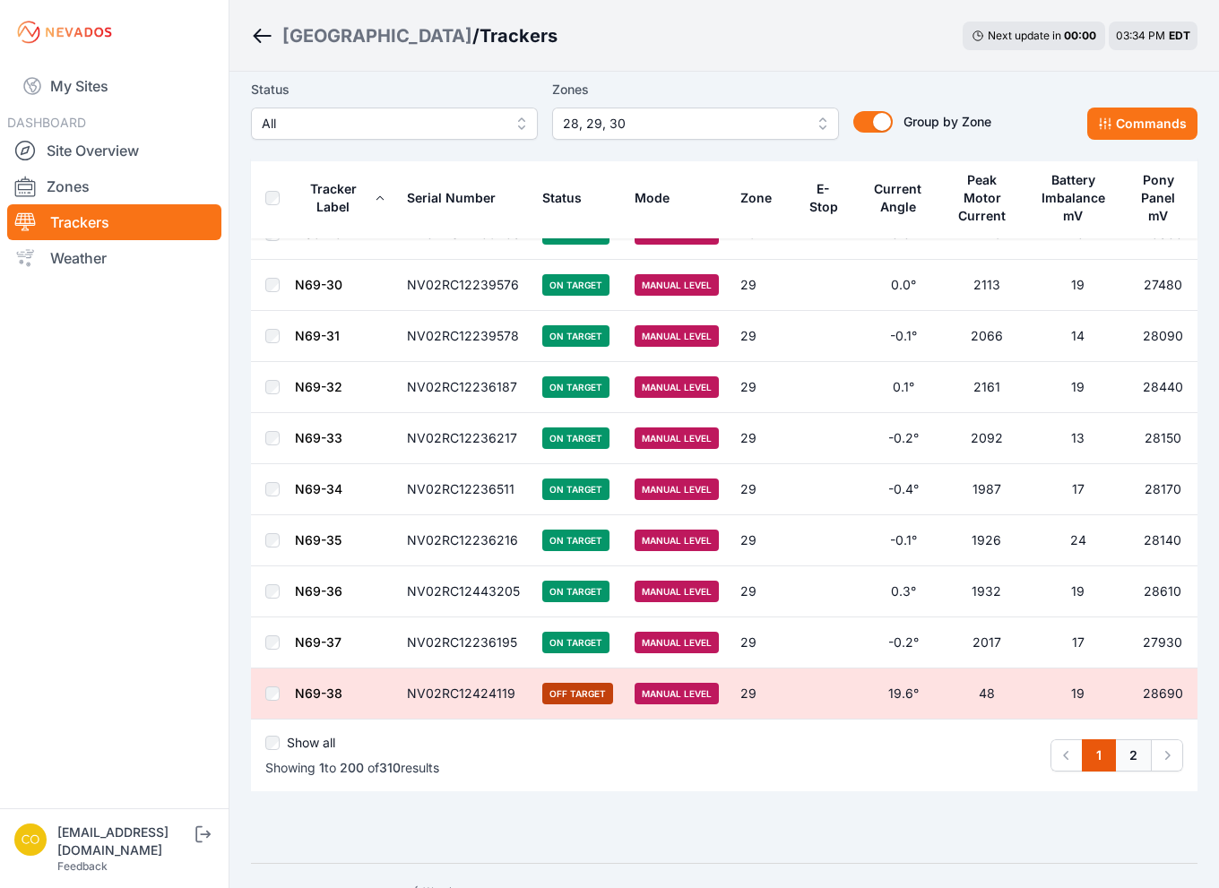
click at [1127, 739] on link "2" at bounding box center [1133, 755] width 37 height 32
click at [1130, 739] on link "2" at bounding box center [1133, 755] width 37 height 32
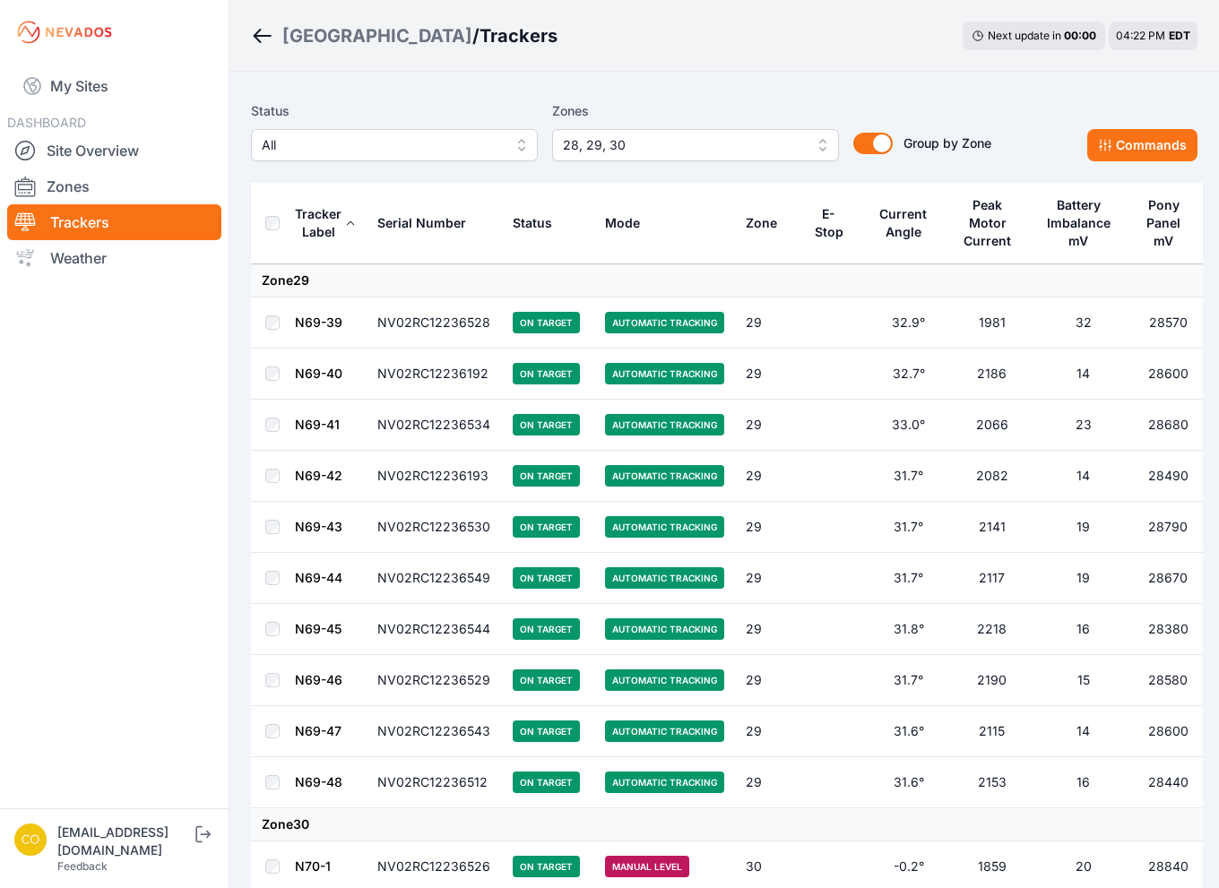
click at [788, 143] on span "28, 29, 30" at bounding box center [683, 145] width 240 height 22
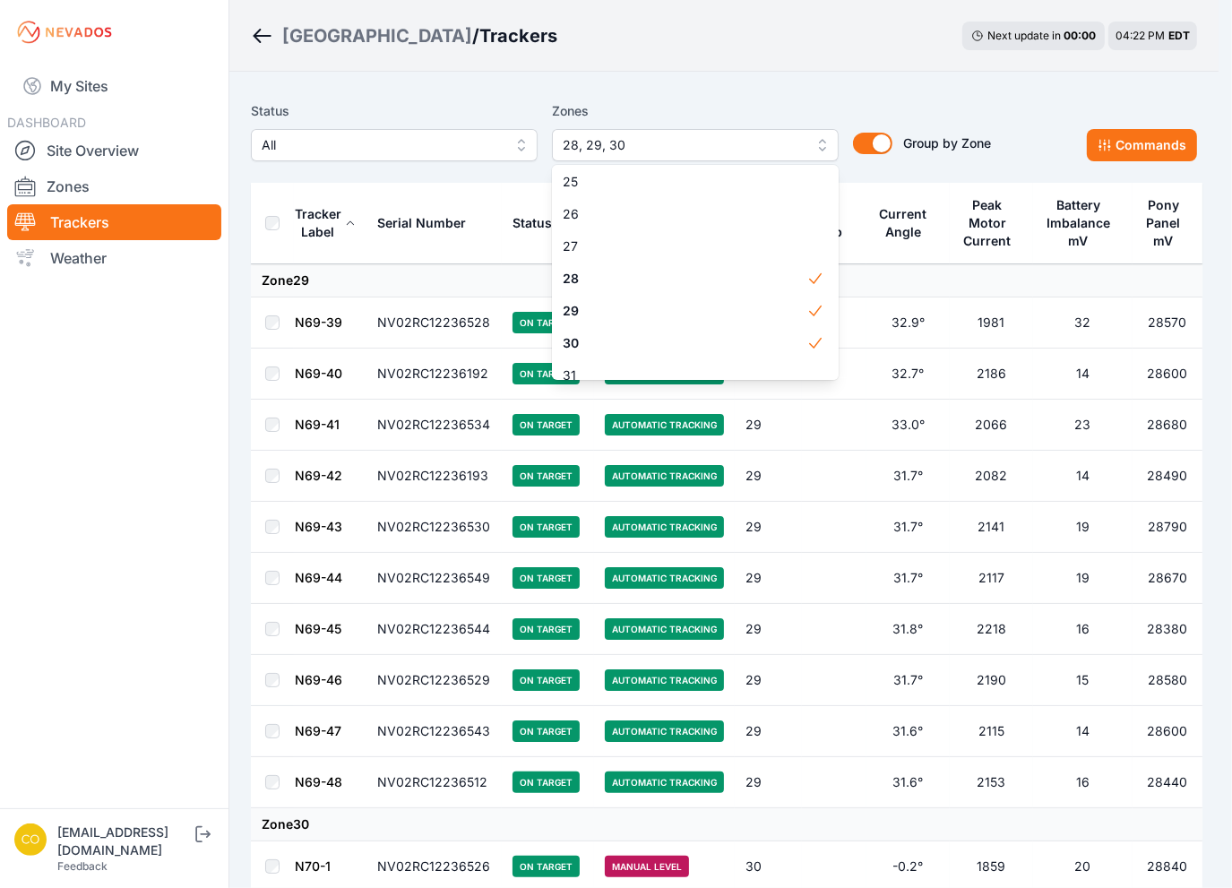
scroll to position [878, 0]
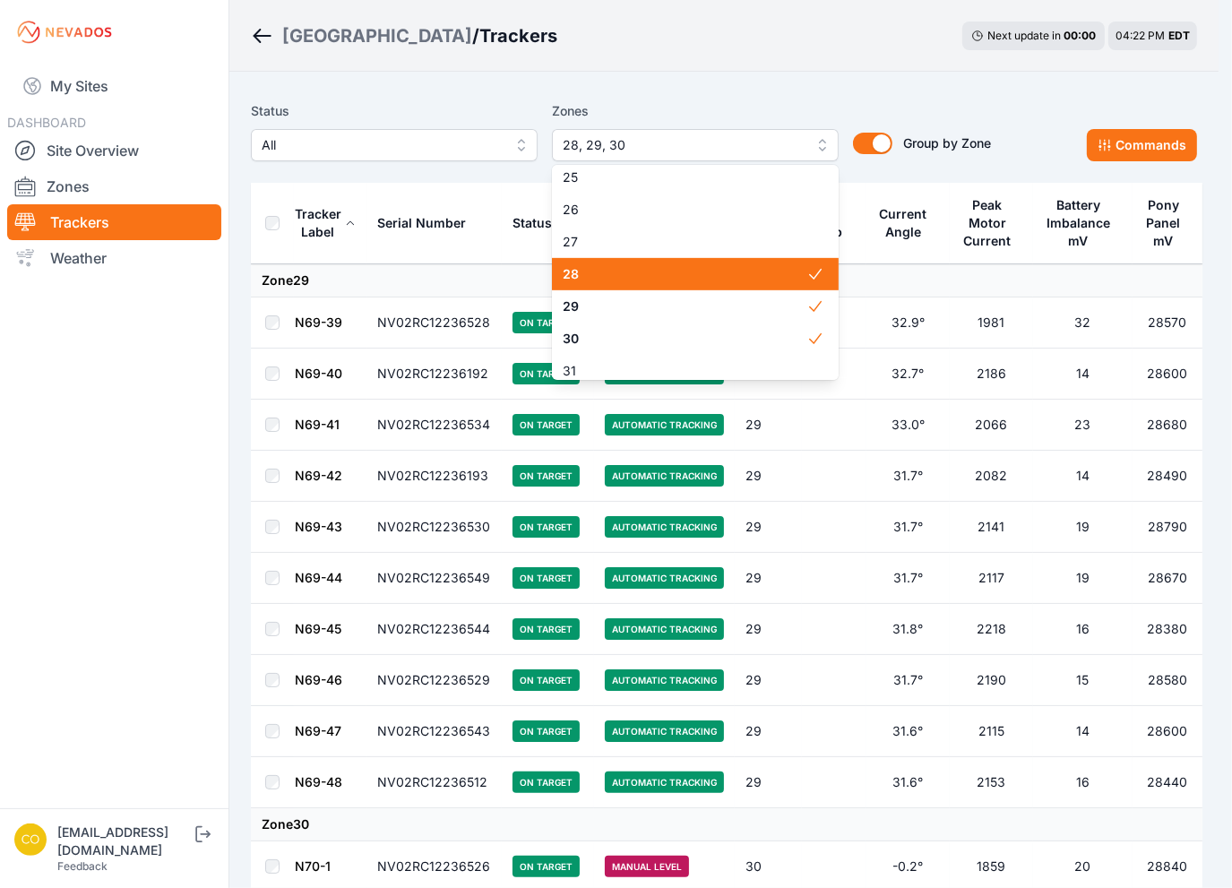
click at [775, 275] on span "28" at bounding box center [685, 274] width 244 height 18
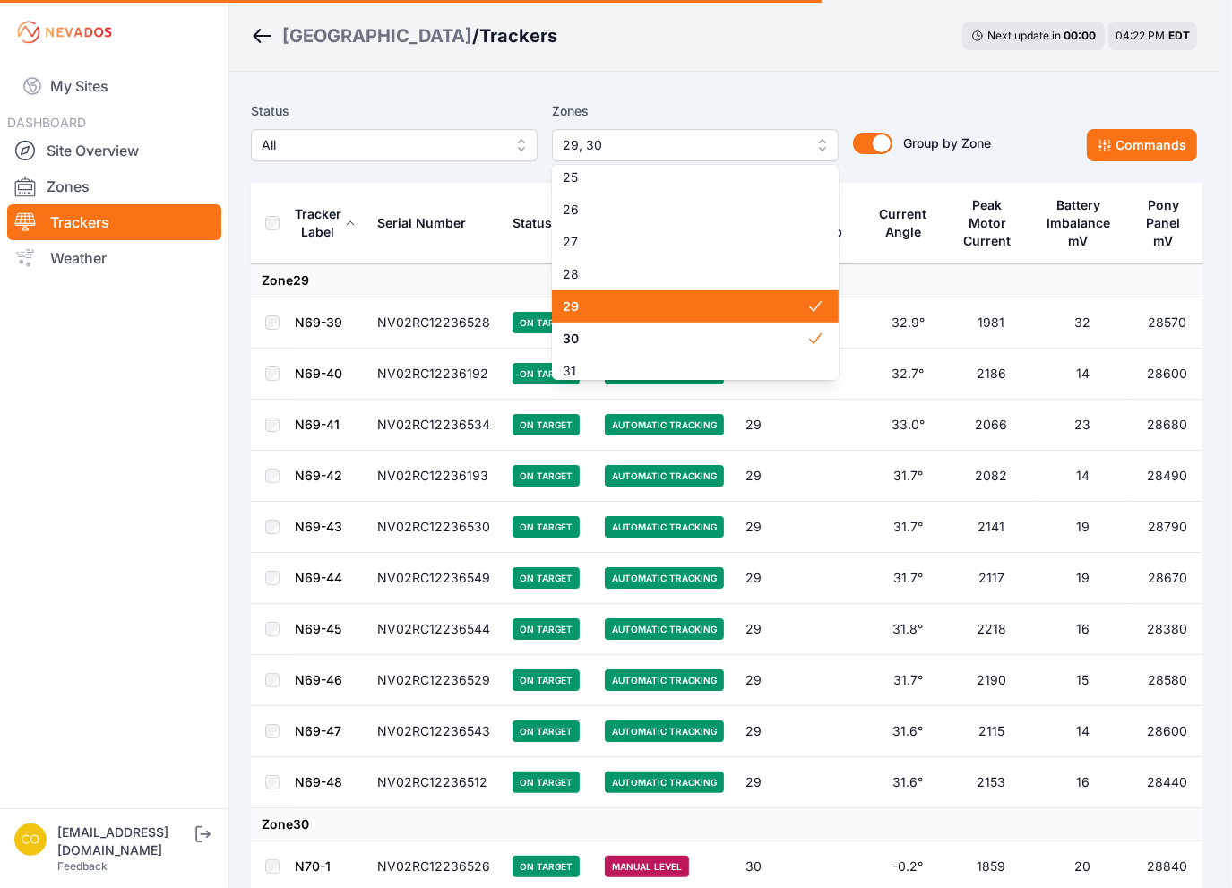
click at [784, 313] on span "29" at bounding box center [685, 307] width 244 height 18
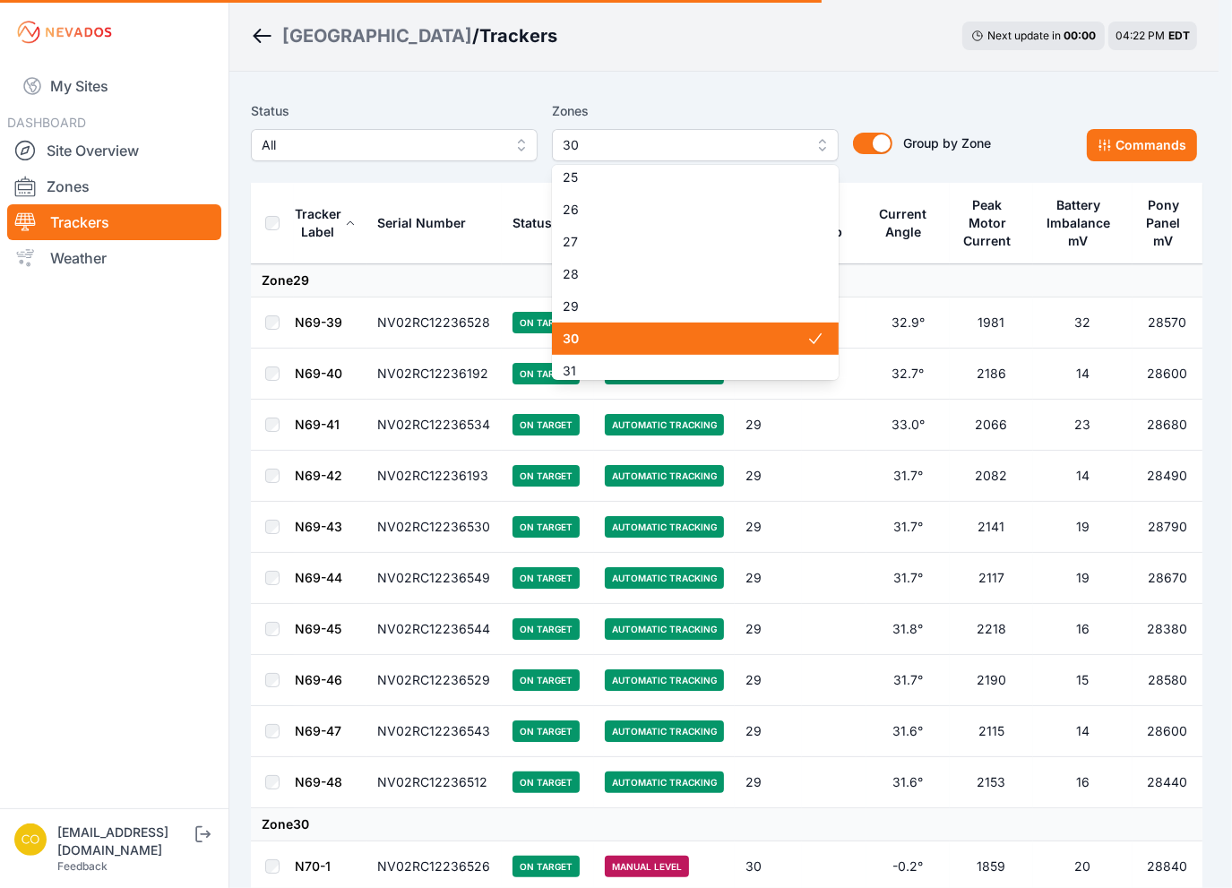
click at [807, 337] on icon at bounding box center [816, 339] width 18 height 18
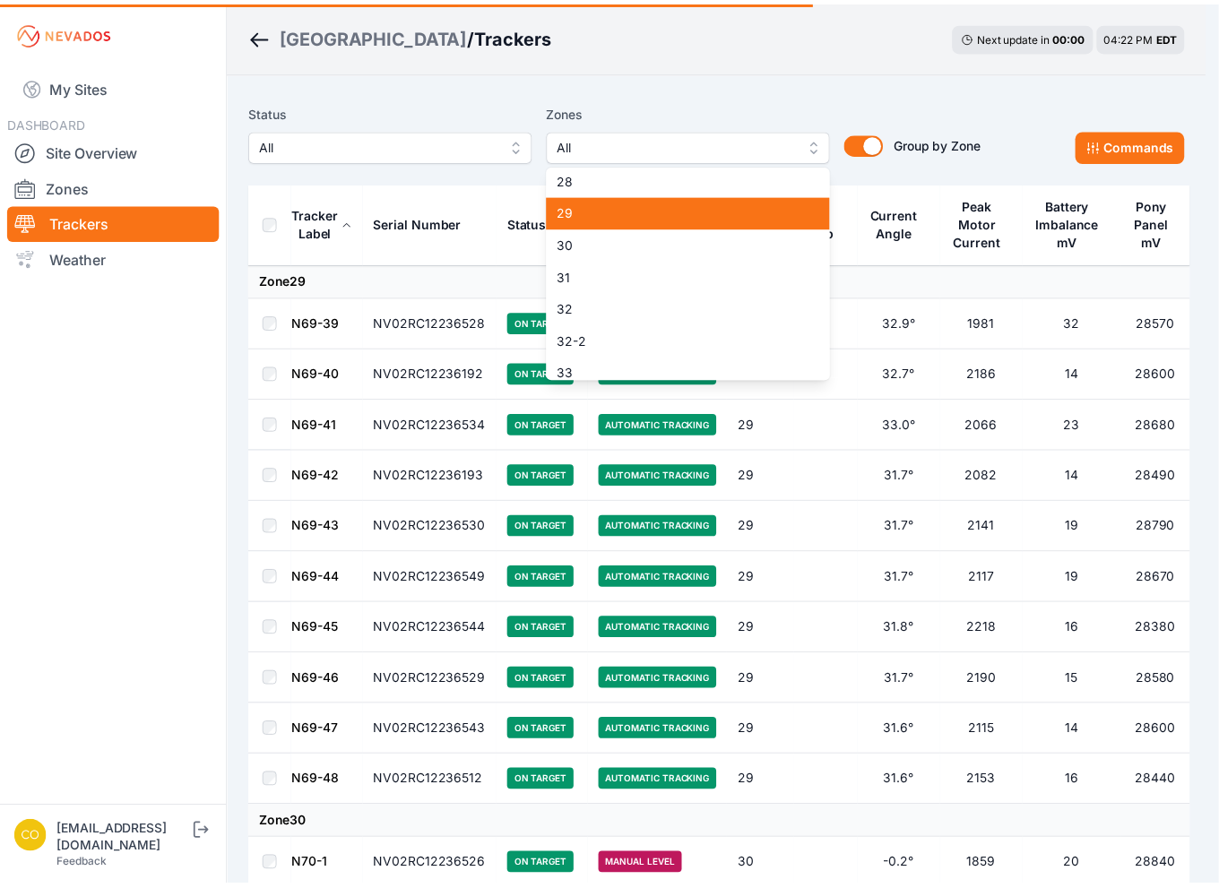
scroll to position [1057, 0]
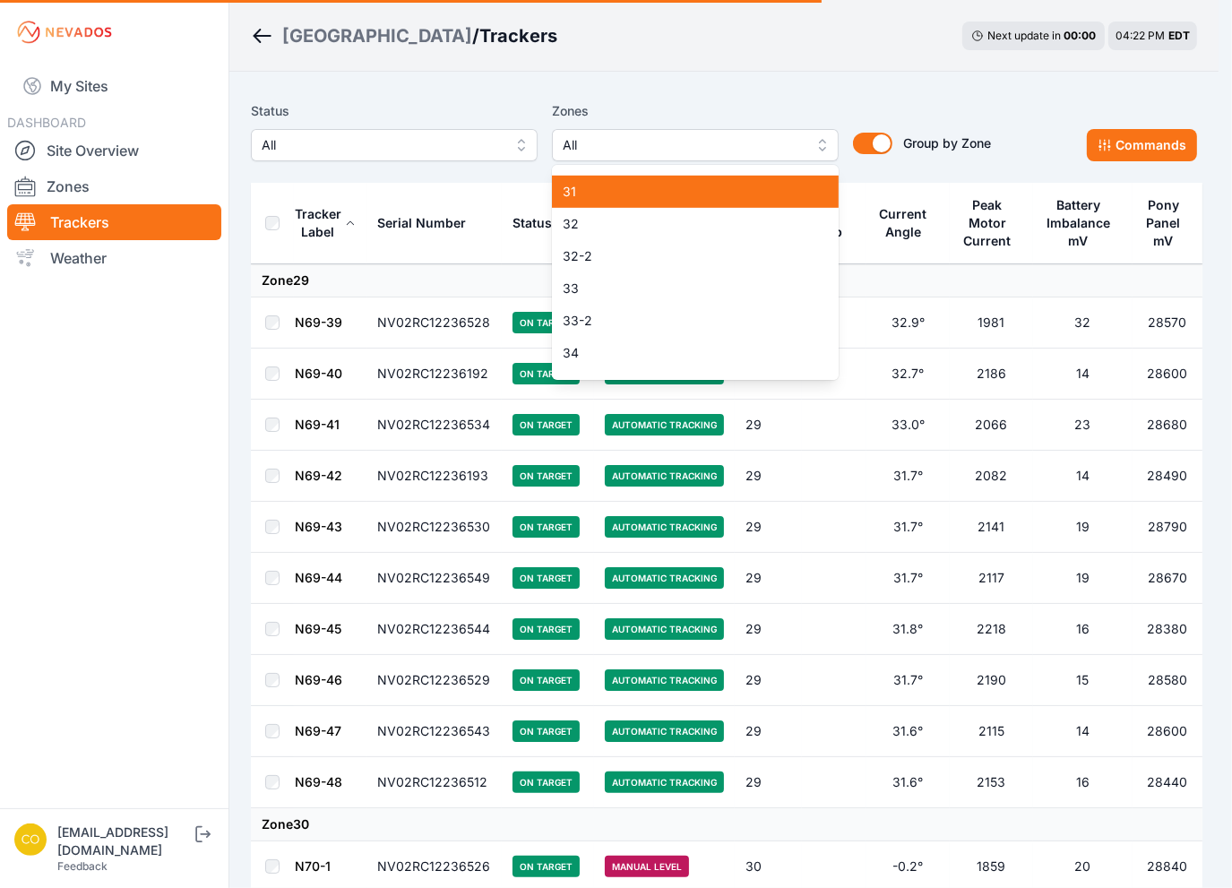
click at [635, 231] on span "32" at bounding box center [685, 224] width 244 height 18
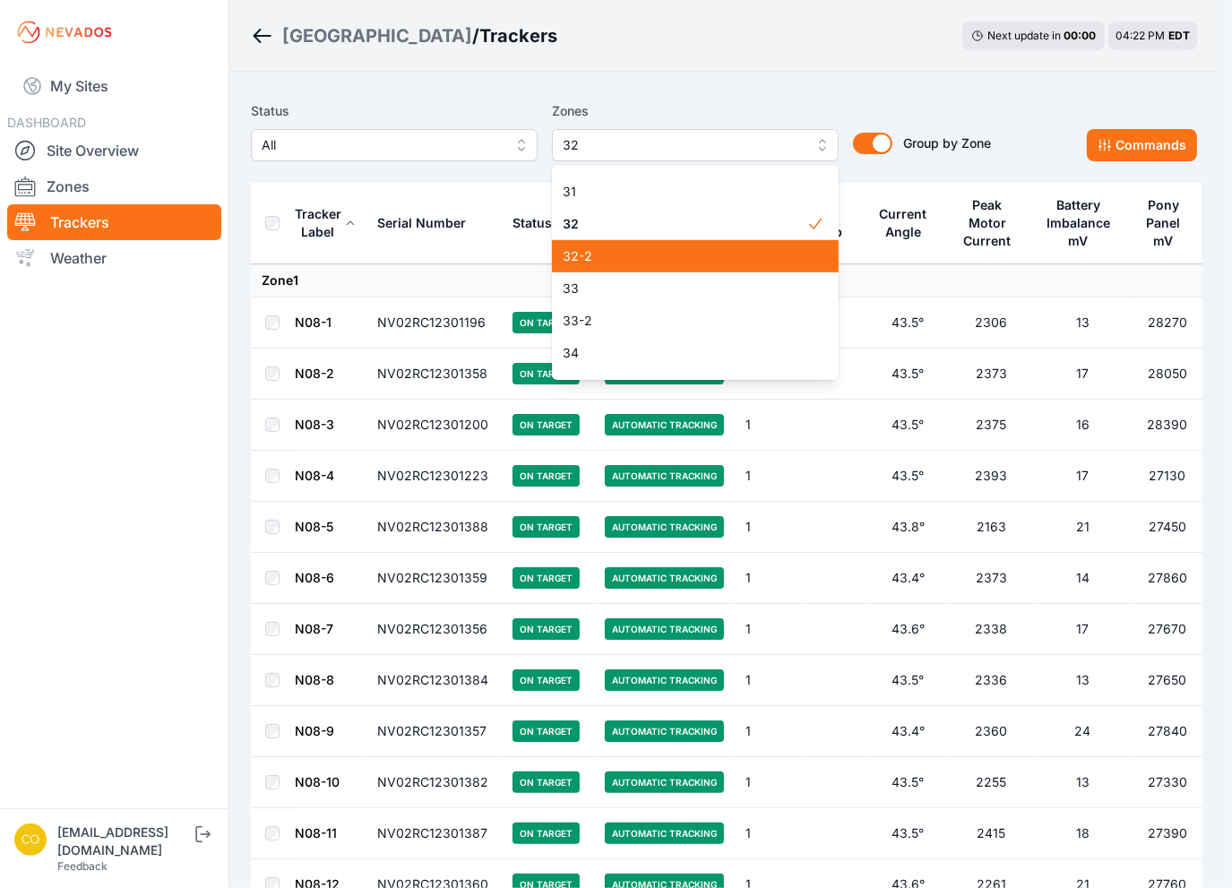
click at [643, 268] on div "32-2" at bounding box center [695, 256] width 287 height 32
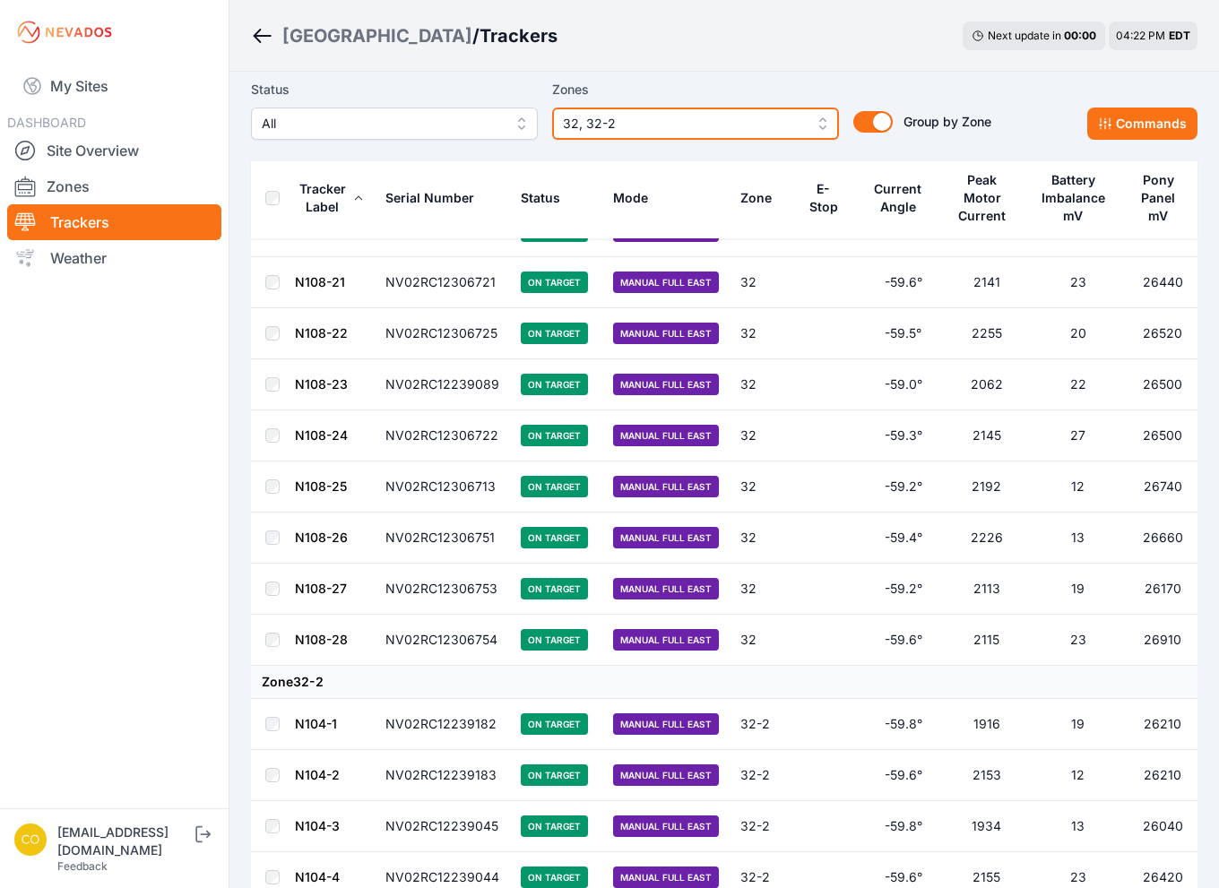
scroll to position [2510, 0]
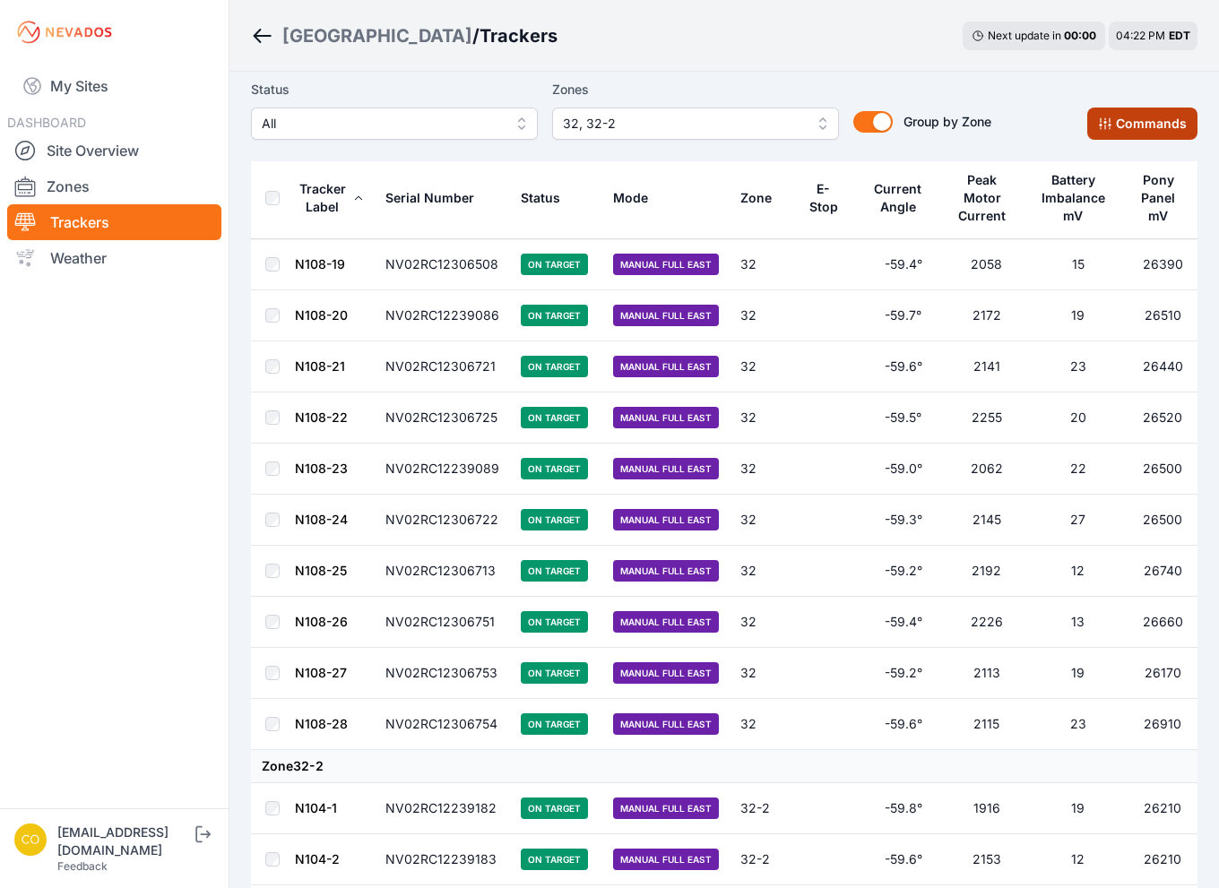
click at [1152, 120] on button "Commands" at bounding box center [1142, 124] width 110 height 32
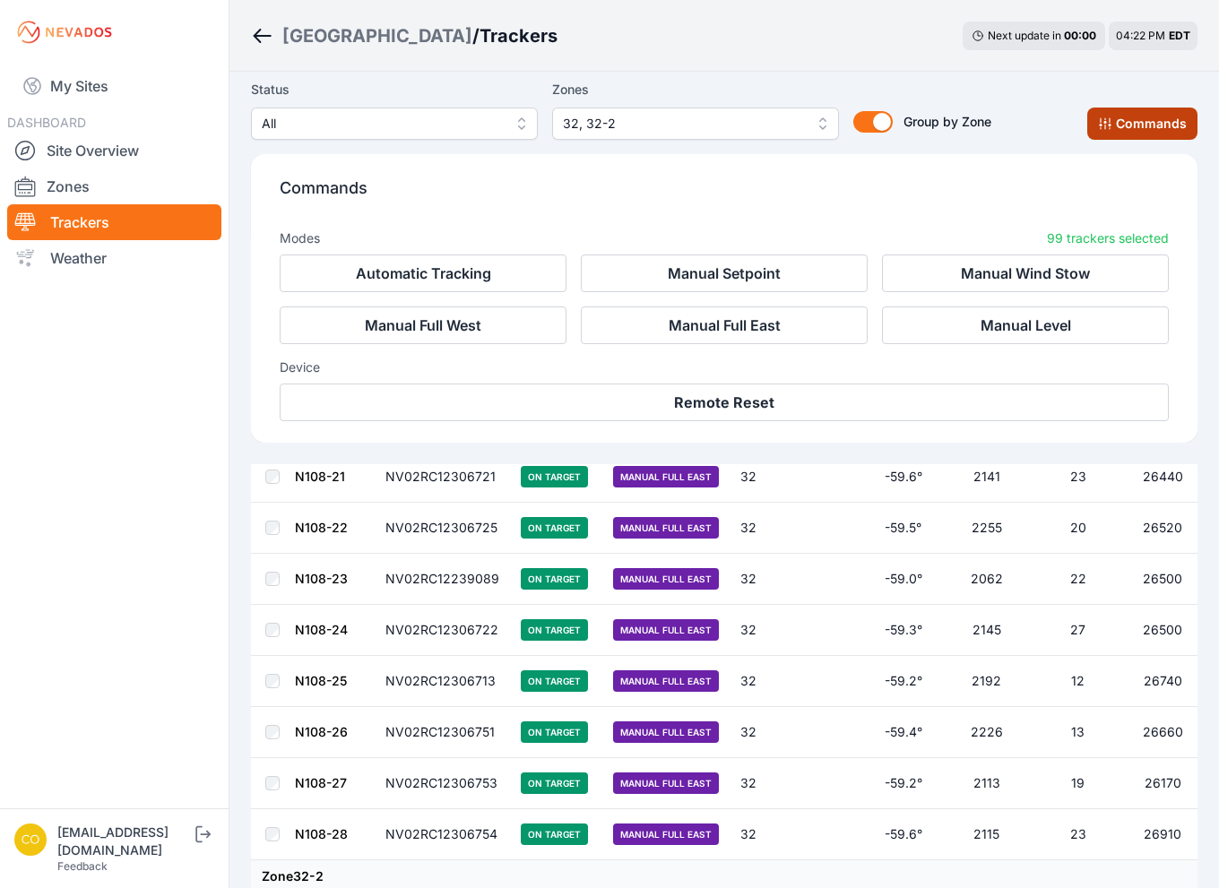
scroll to position [2812, 0]
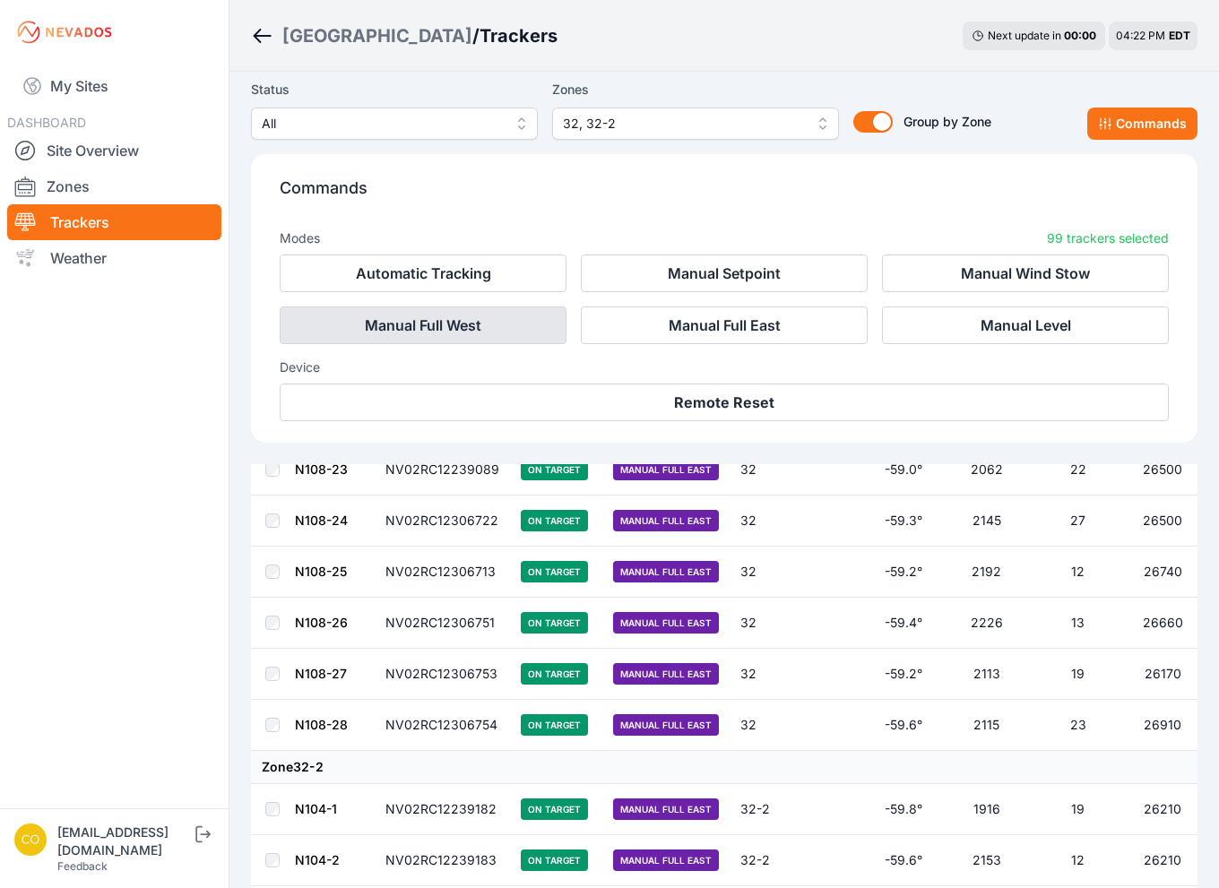
click at [445, 332] on button "Manual Full West" at bounding box center [423, 325] width 287 height 38
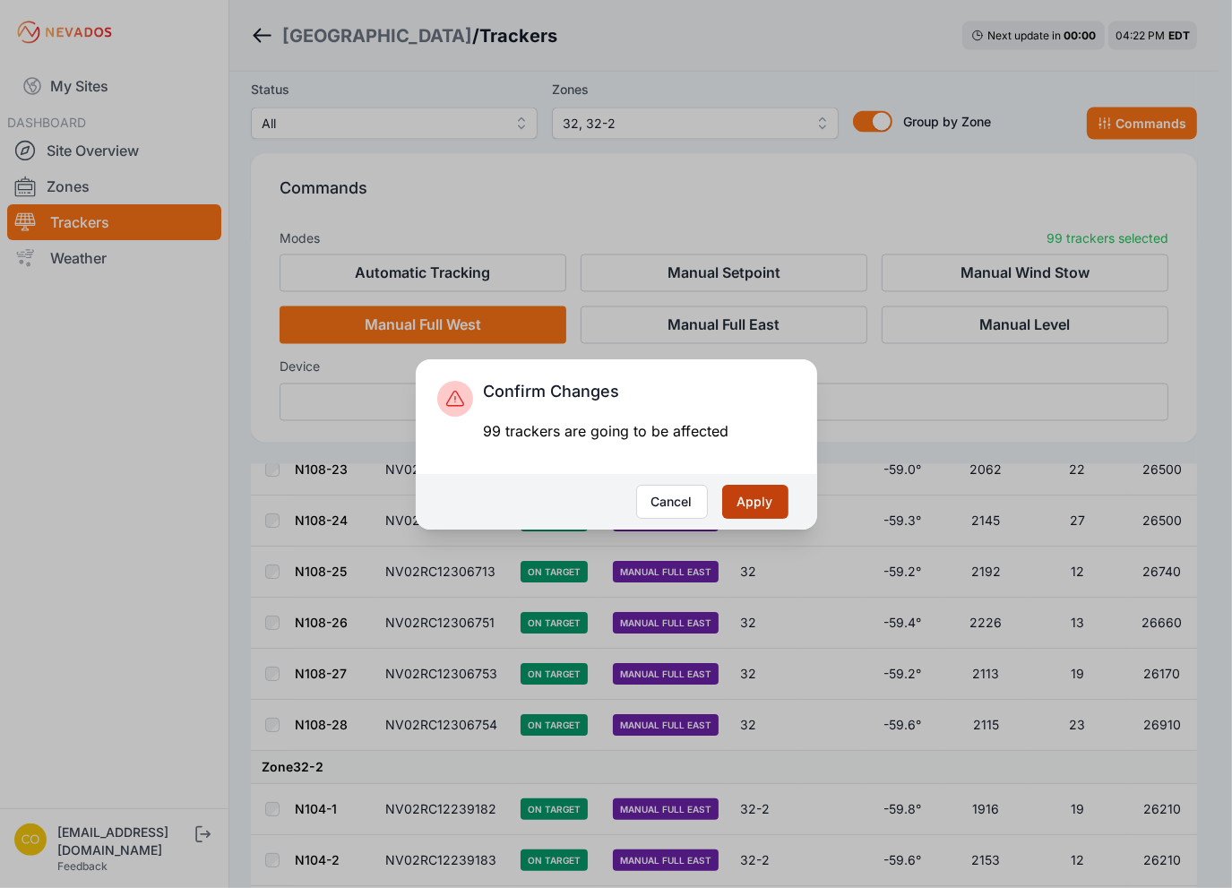
click at [772, 500] on button "Apply" at bounding box center [755, 502] width 66 height 34
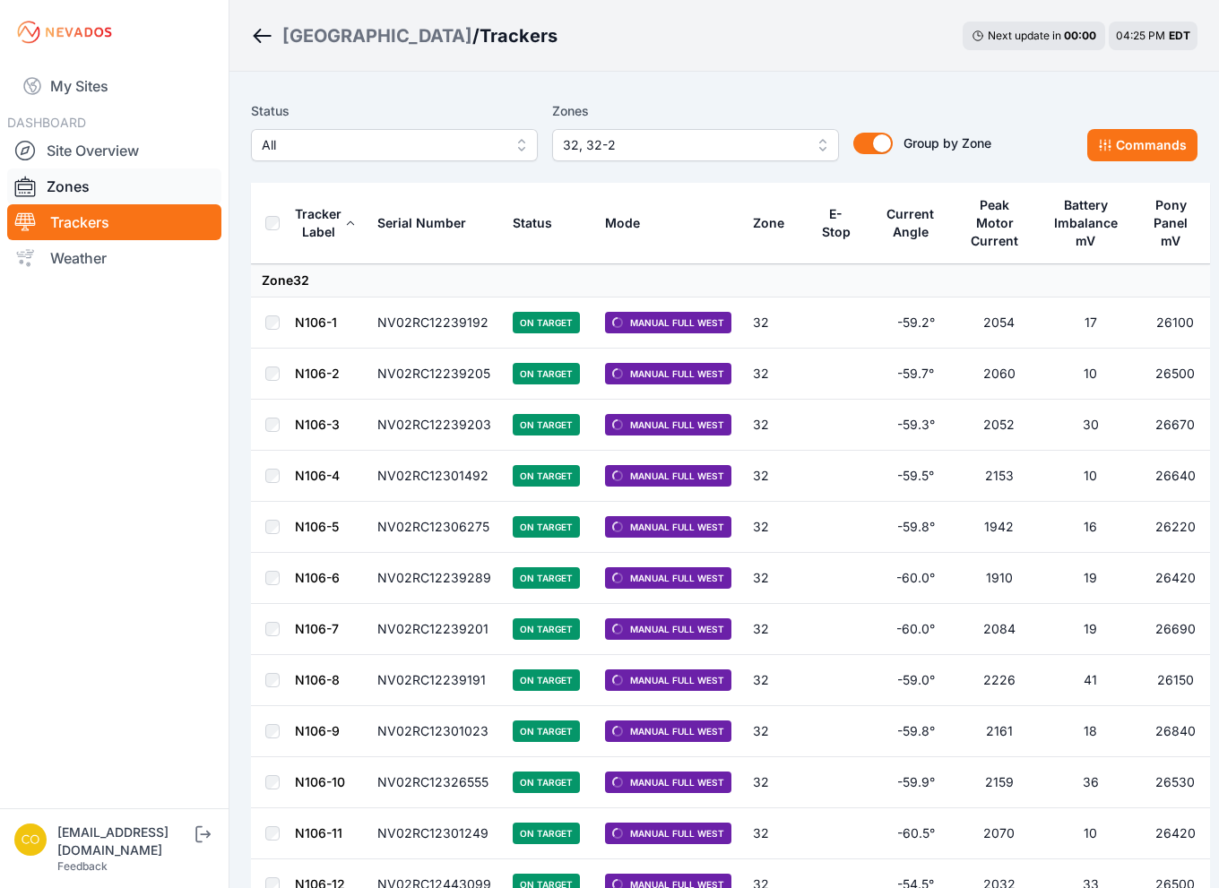
click at [97, 188] on link "Zones" at bounding box center [114, 186] width 214 height 36
click at [61, 187] on link "Zones" at bounding box center [114, 186] width 214 height 36
click at [143, 225] on link "Trackers" at bounding box center [114, 222] width 214 height 36
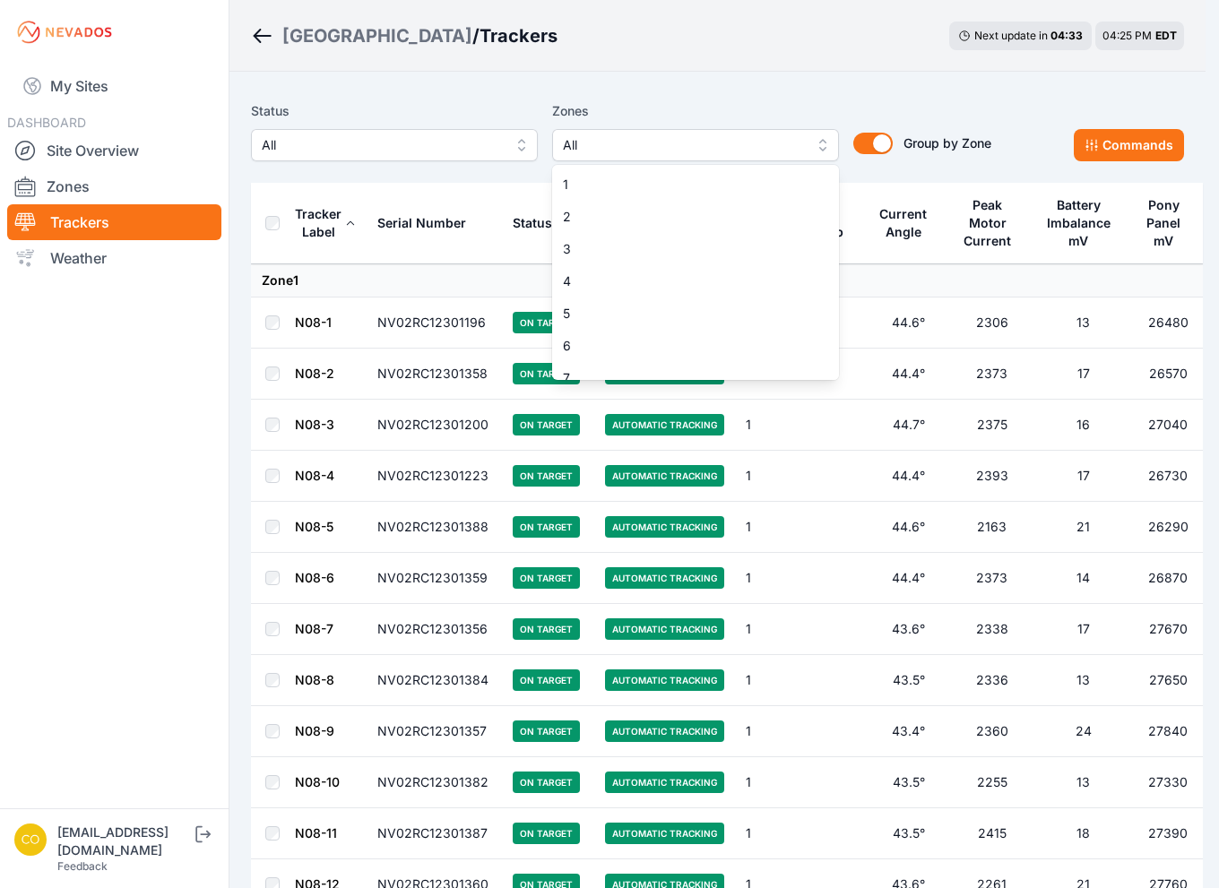
click at [602, 140] on span "All" at bounding box center [683, 145] width 240 height 22
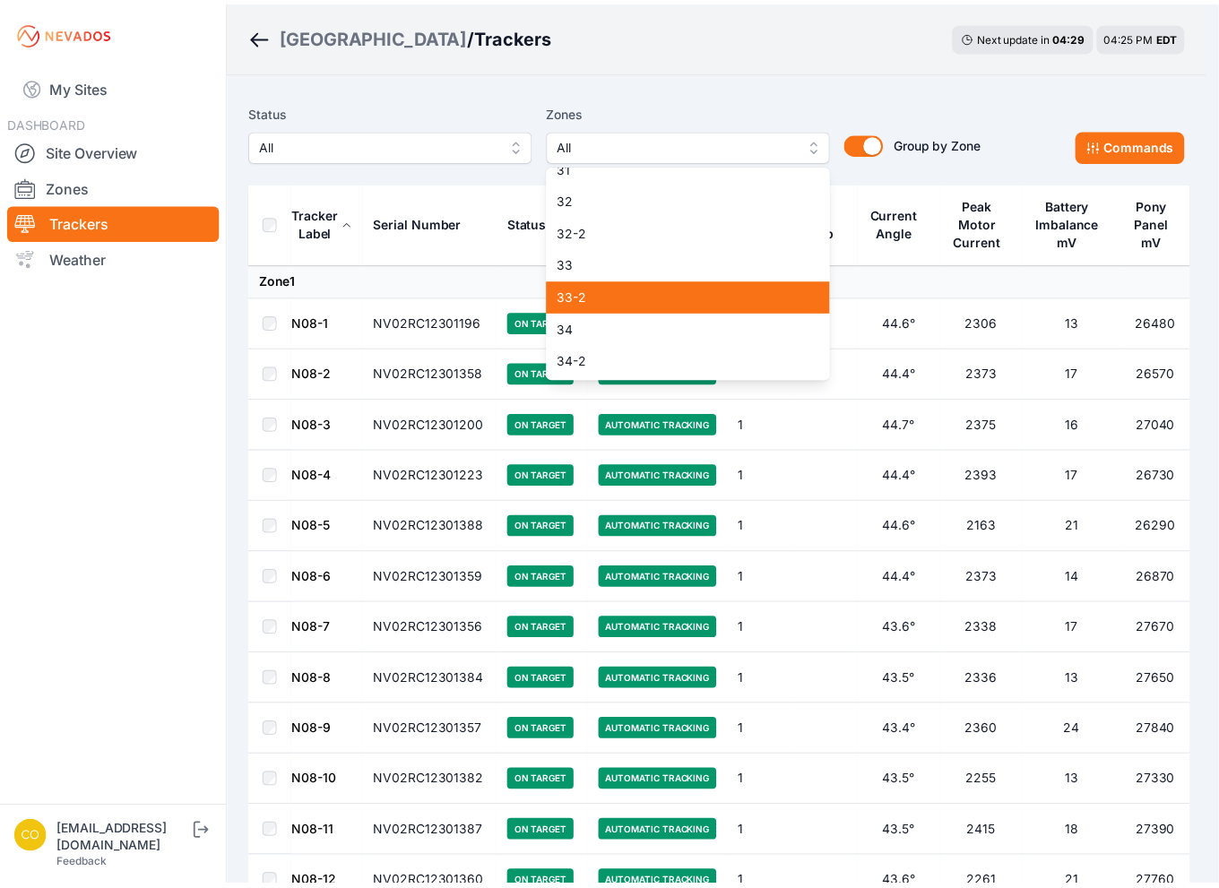
scroll to position [1075, 0]
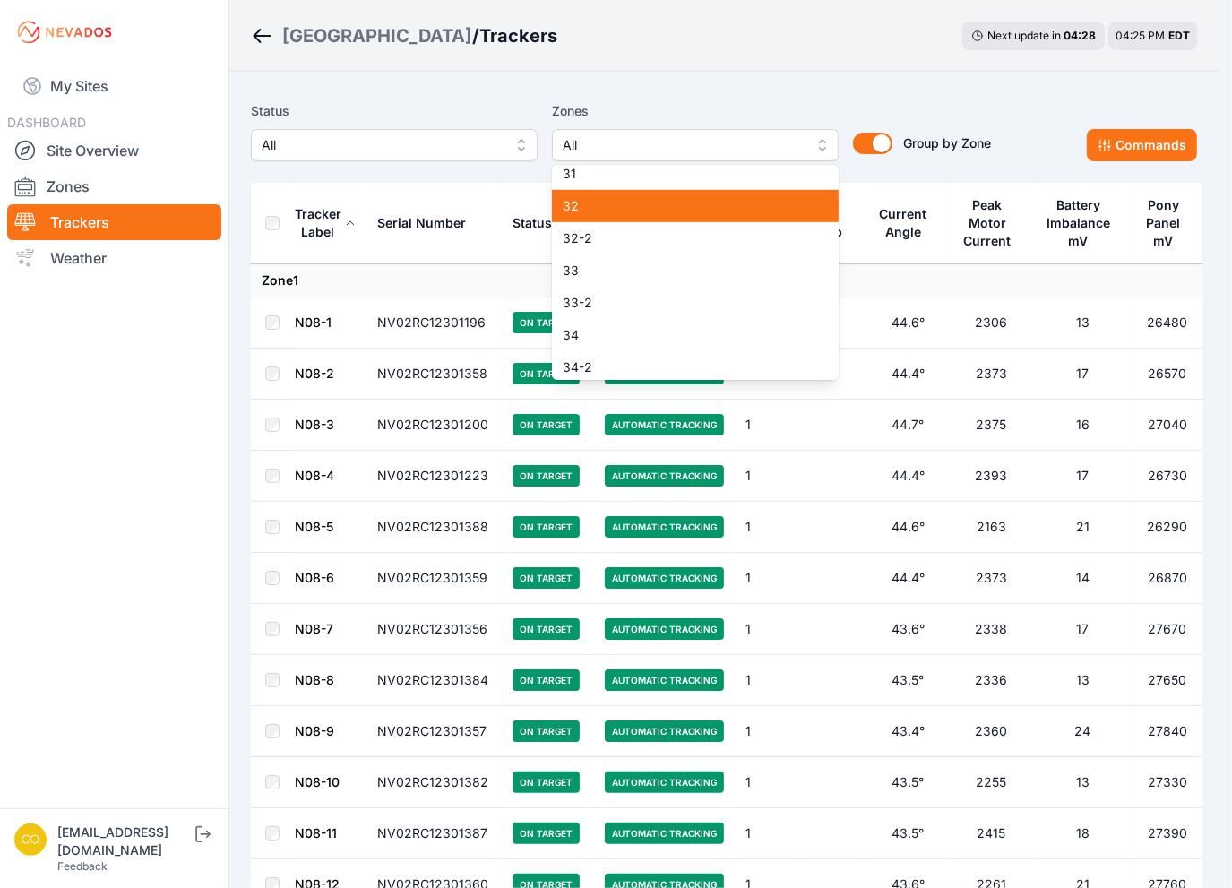
click at [580, 211] on span "32" at bounding box center [685, 206] width 244 height 18
click at [587, 238] on span "32-2" at bounding box center [685, 238] width 244 height 18
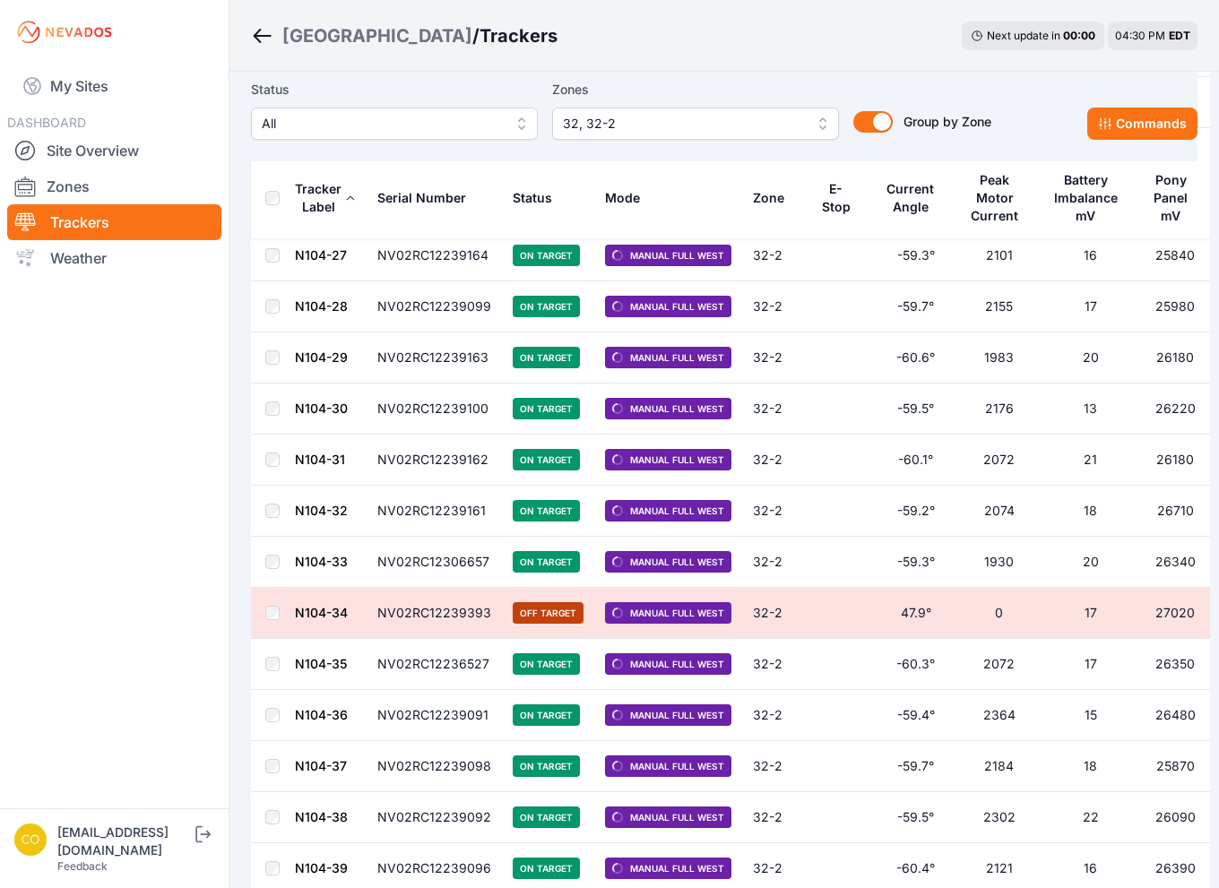
scroll to position [4661, 0]
